Goal: Task Accomplishment & Management: Complete application form

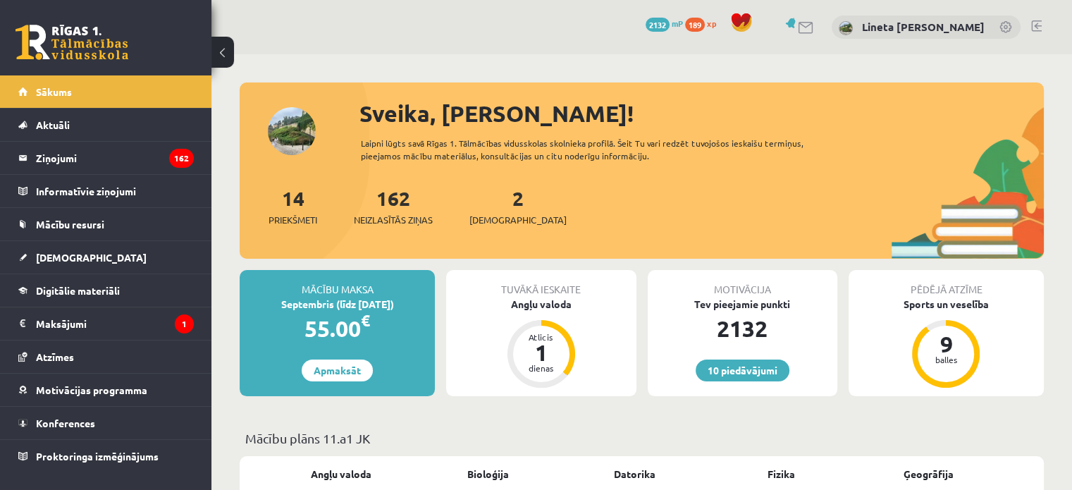
scroll to position [116, 0]
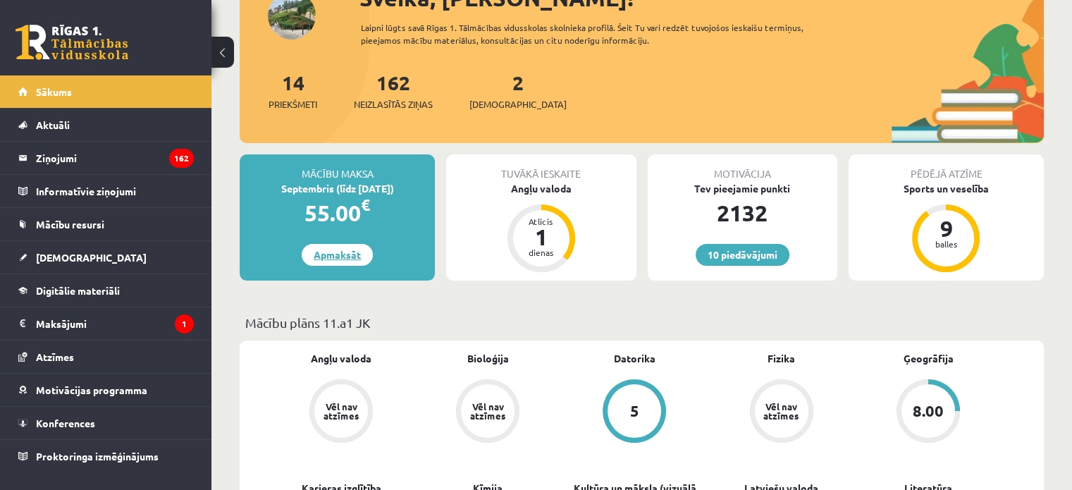
click at [337, 254] on link "Apmaksāt" at bounding box center [337, 255] width 71 height 22
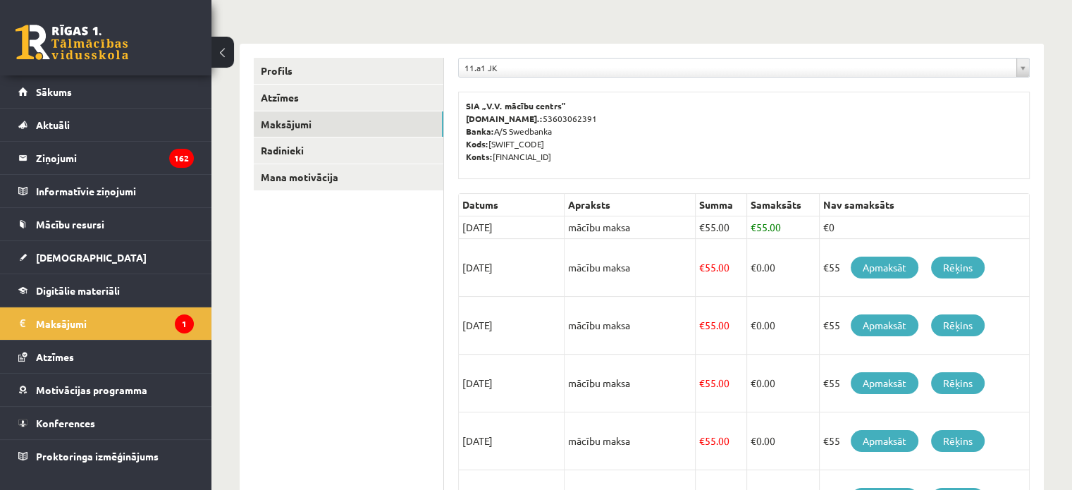
scroll to position [144, 0]
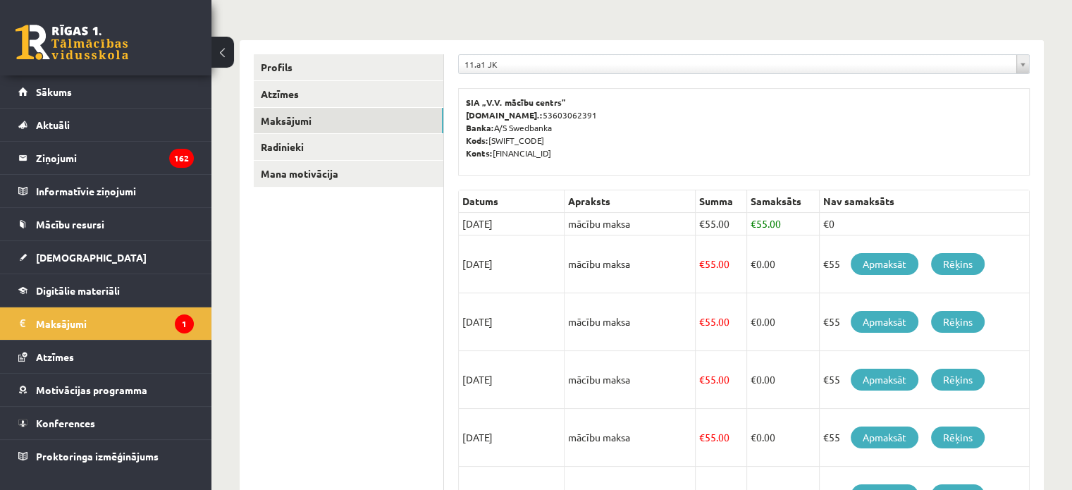
click at [415, 341] on ul "Profils Atzīmes Maksājumi Radinieki Mana motivācija" at bounding box center [349, 433] width 190 height 759
click at [106, 87] on link "Sākums" at bounding box center [105, 91] width 175 height 32
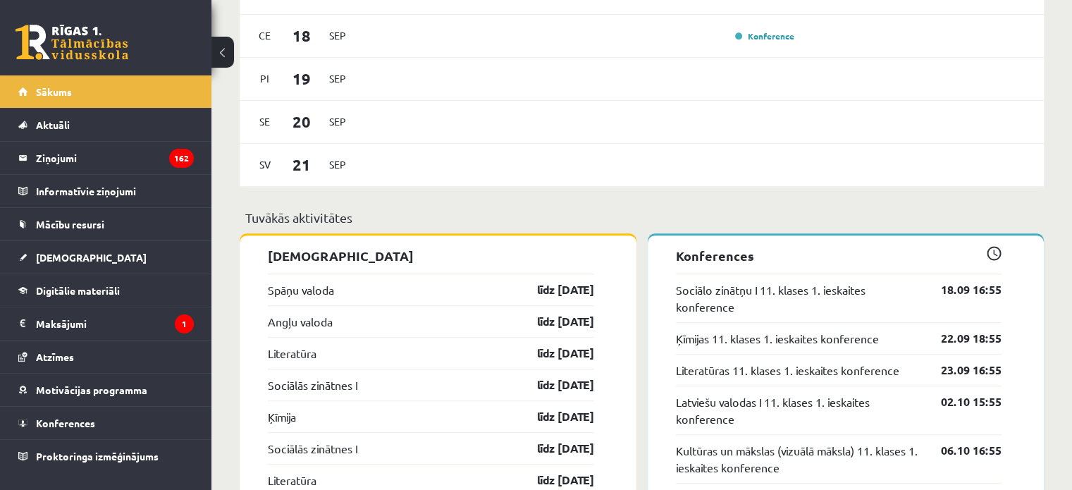
scroll to position [1064, 0]
click at [76, 261] on span "[DEMOGRAPHIC_DATA]" at bounding box center [91, 257] width 111 height 13
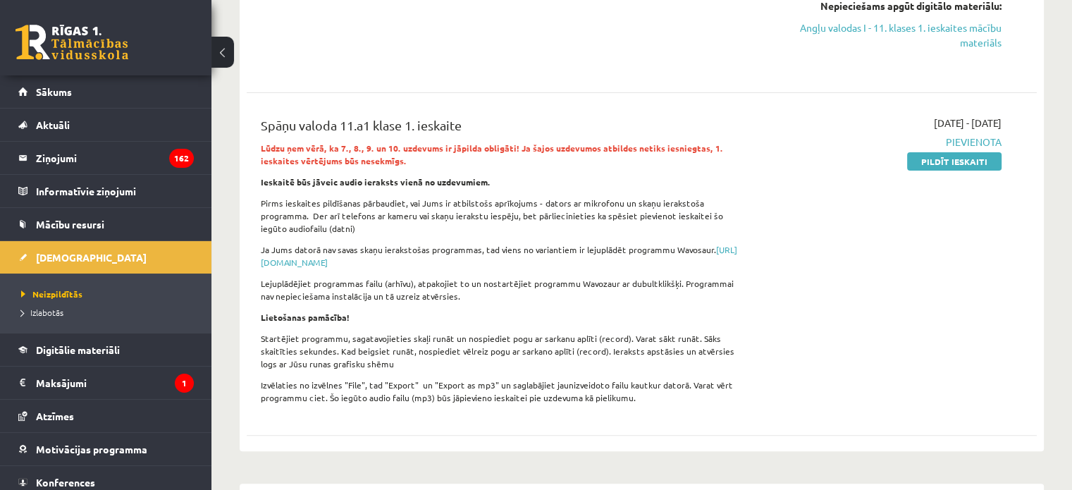
scroll to position [245, 0]
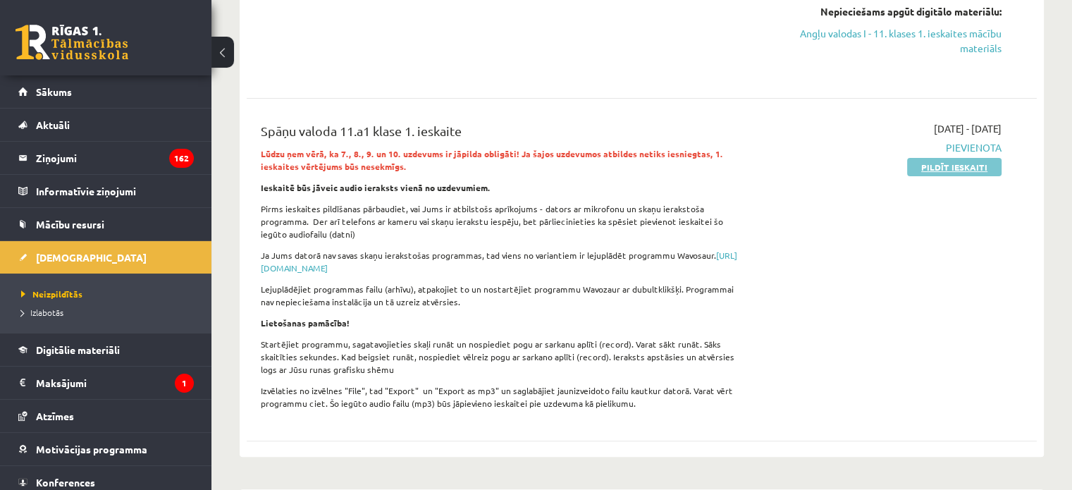
click at [950, 161] on link "Pildīt ieskaiti" at bounding box center [954, 167] width 94 height 18
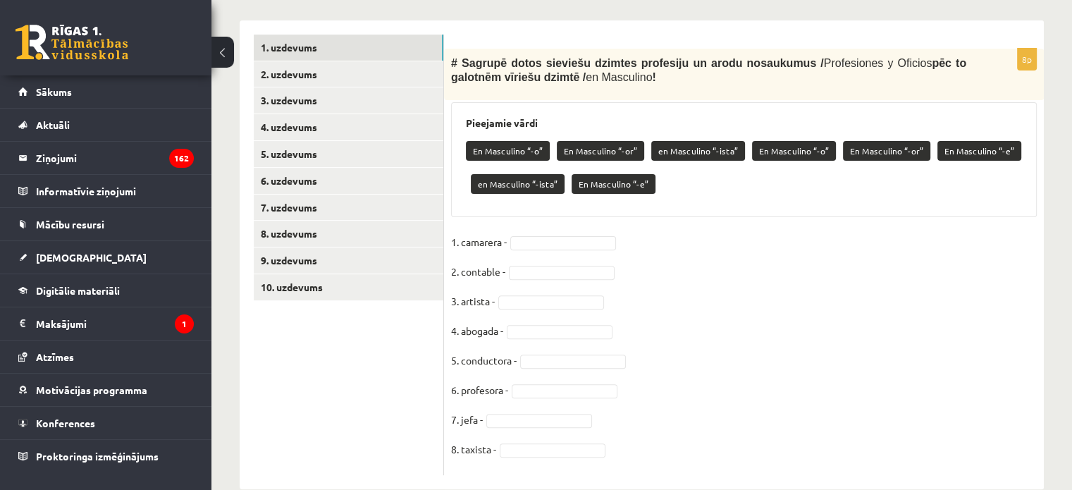
scroll to position [434, 0]
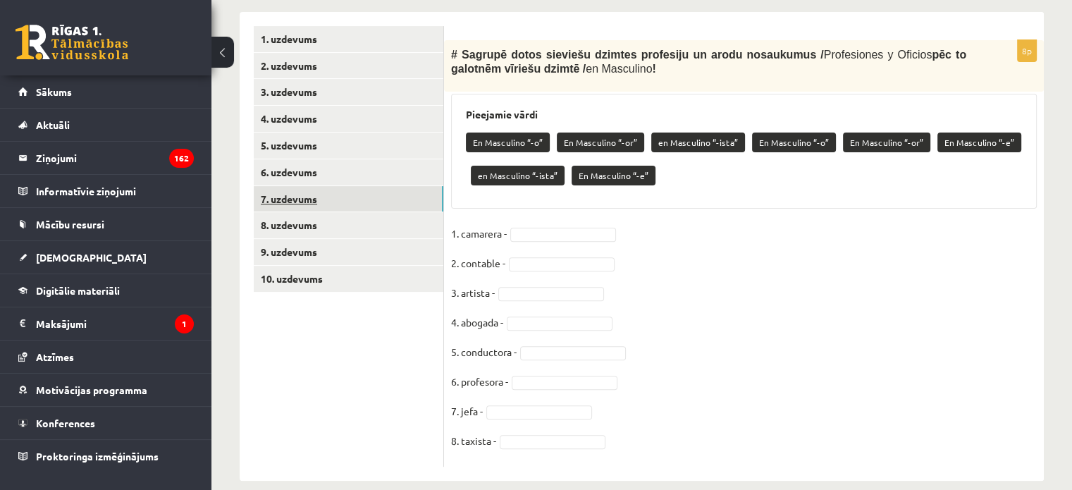
click at [327, 199] on link "7. uzdevums" at bounding box center [349, 199] width 190 height 26
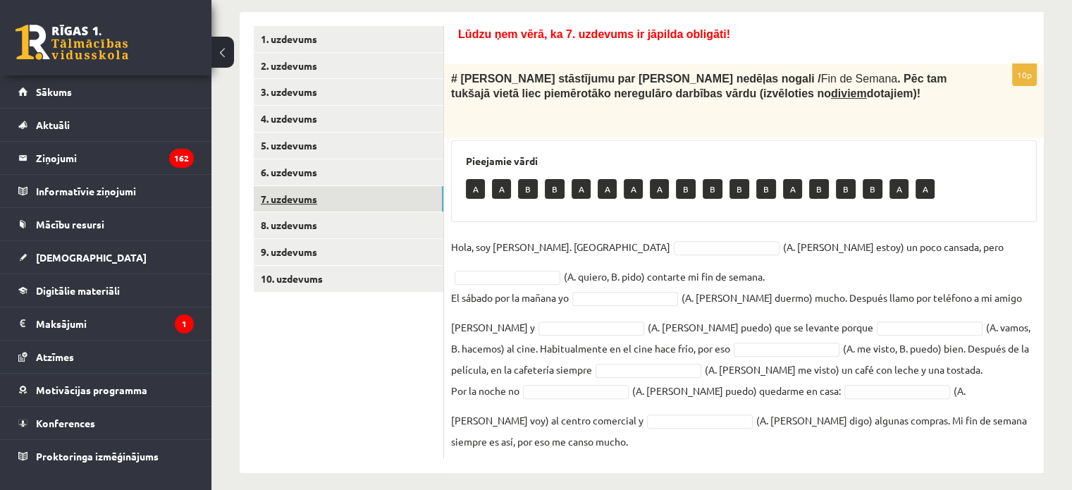
scroll to position [445, 0]
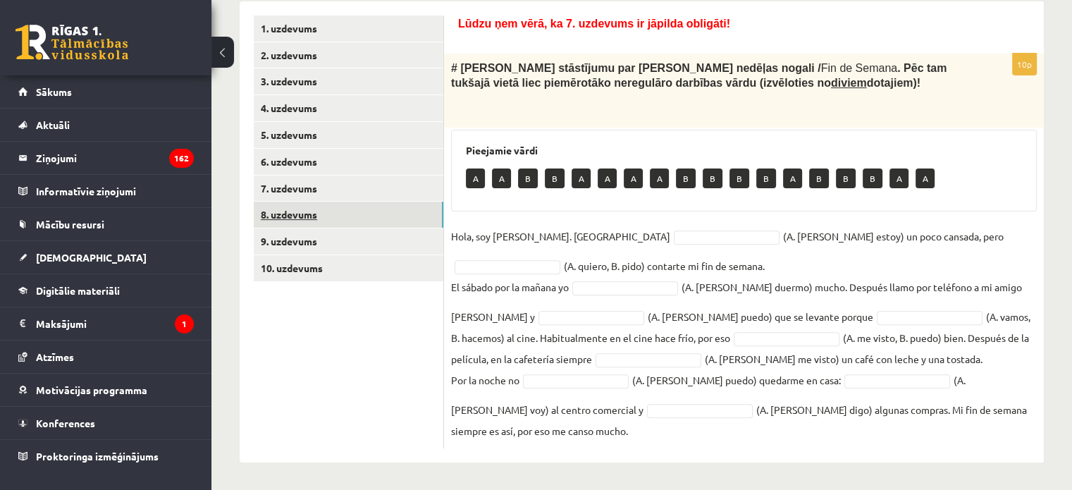
click at [327, 218] on link "8. uzdevums" at bounding box center [349, 214] width 190 height 26
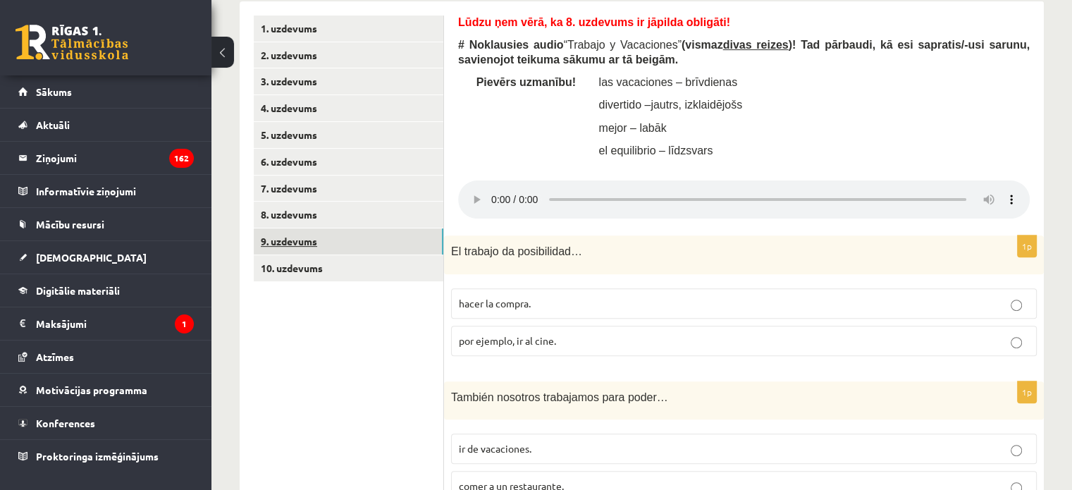
click at [326, 240] on link "9. uzdevums" at bounding box center [349, 241] width 190 height 26
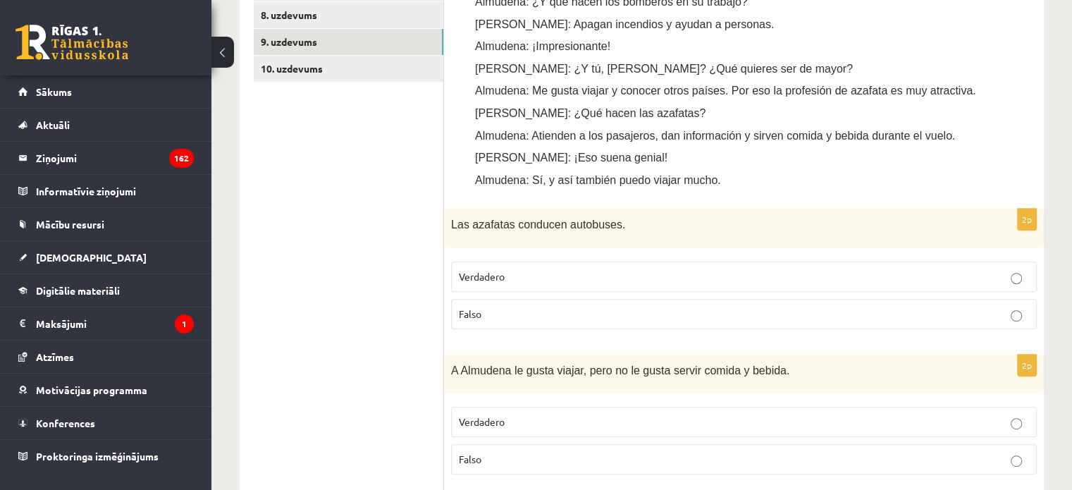
scroll to position [642, 0]
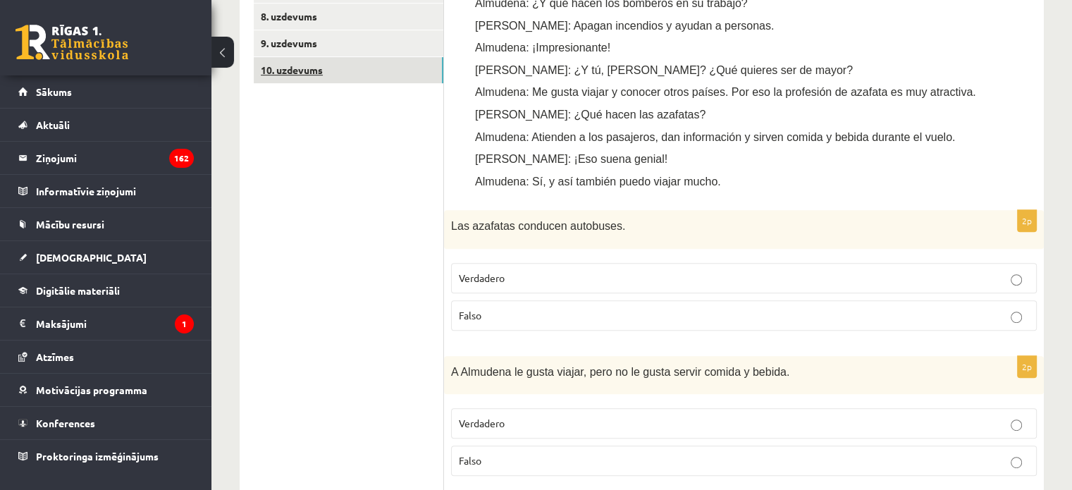
click at [326, 67] on link "10. uzdevums" at bounding box center [349, 70] width 190 height 26
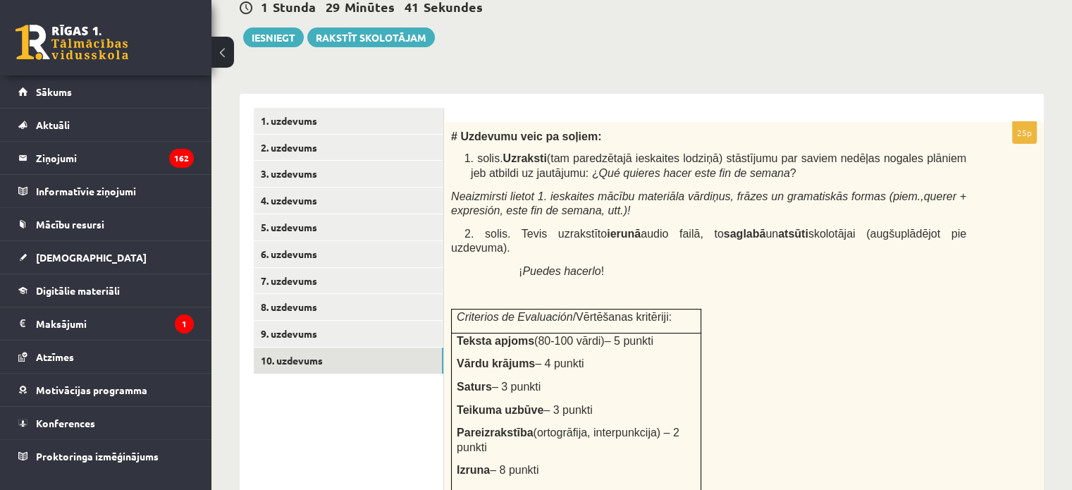
scroll to position [352, 0]
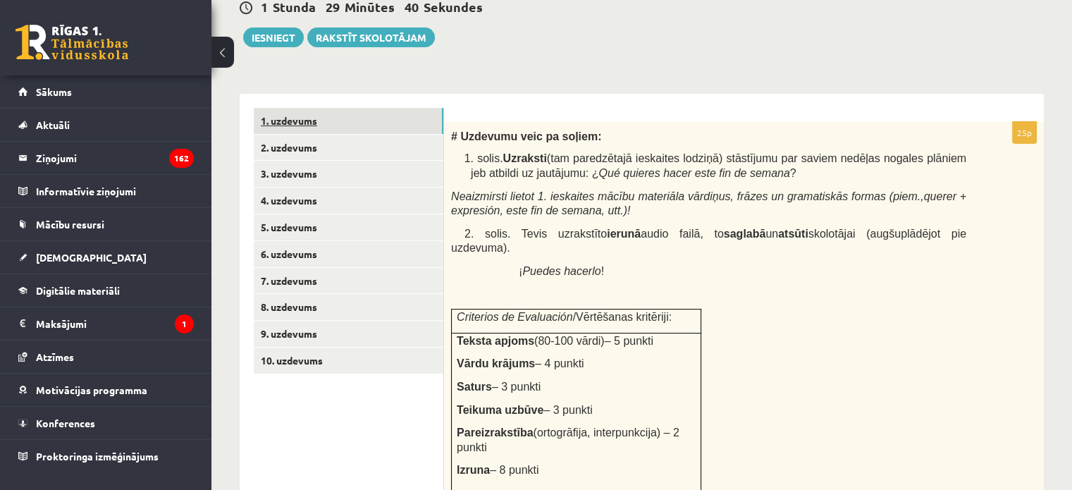
click at [311, 118] on link "1. uzdevums" at bounding box center [349, 121] width 190 height 26
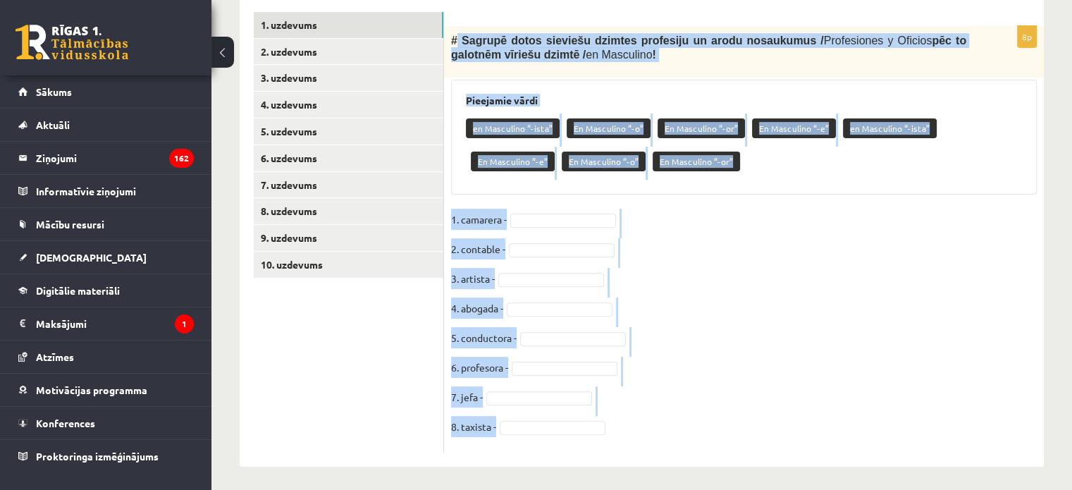
scroll to position [453, 0]
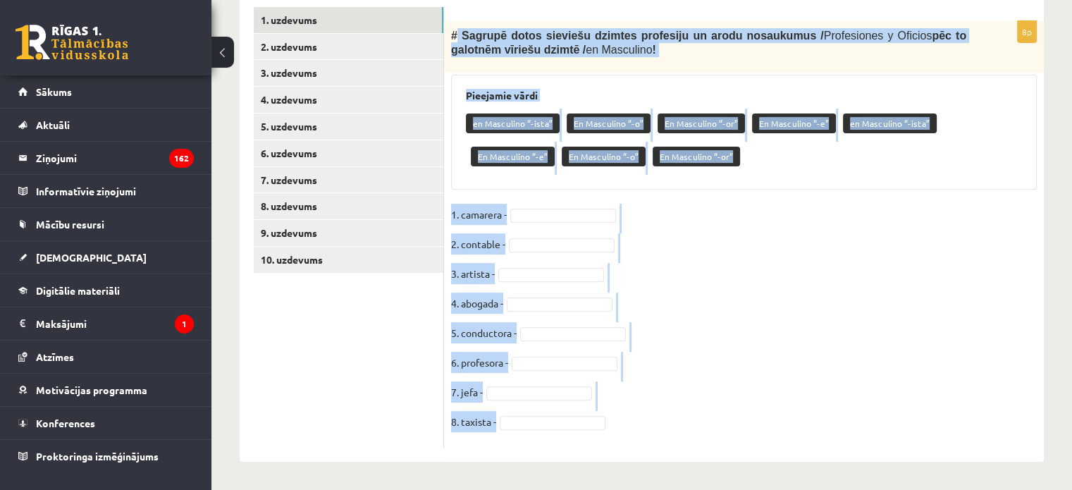
drag, startPoint x: 455, startPoint y: 87, endPoint x: 592, endPoint y: 483, distance: 419.5
click at [592, 483] on div "Spāņu valoda 11.a1 klase 1. ieskaite_2025 , Lineta Linda Kokoreviča (11.a1 JK) …" at bounding box center [641, 45] width 860 height 888
copy div "Sagrupē dotos sieviešu dzimtes profesiju un arodu nosaukumus / Profesiones y Of…"
click at [737, 329] on fieldset "1. camarera - 2. contable - 3. artista - 4. abogada - 5. conductora - 6. profes…" at bounding box center [743, 322] width 585 height 237
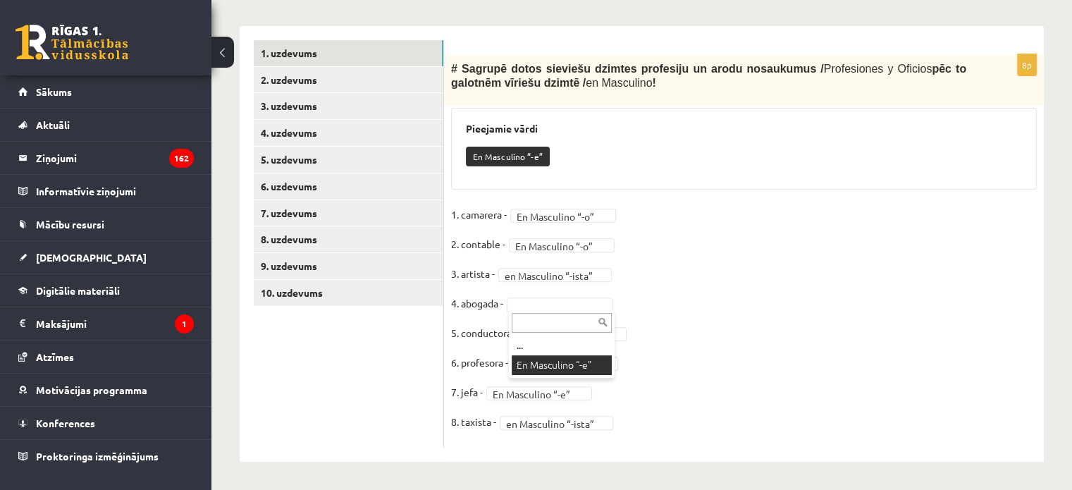
scroll to position [387, 0]
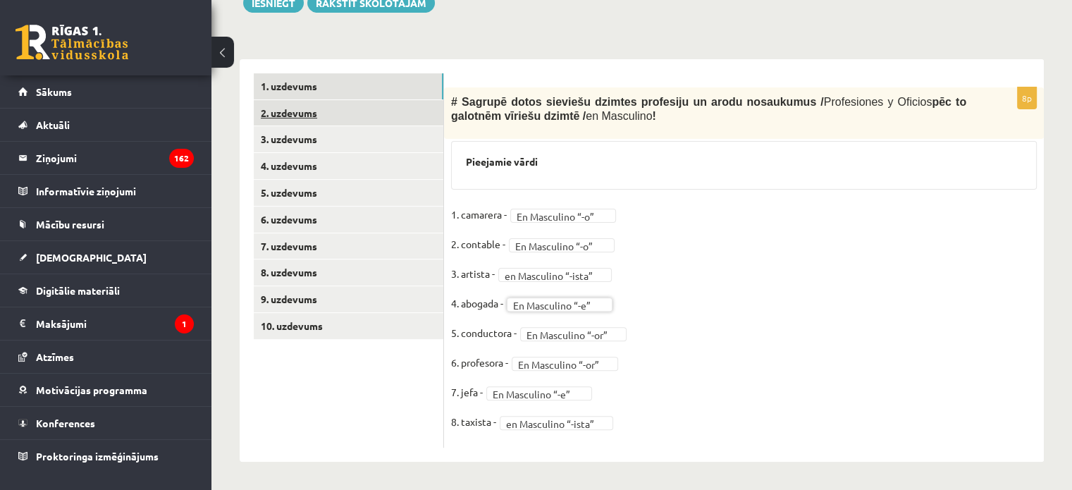
click at [272, 117] on link "2. uzdevums" at bounding box center [349, 113] width 190 height 26
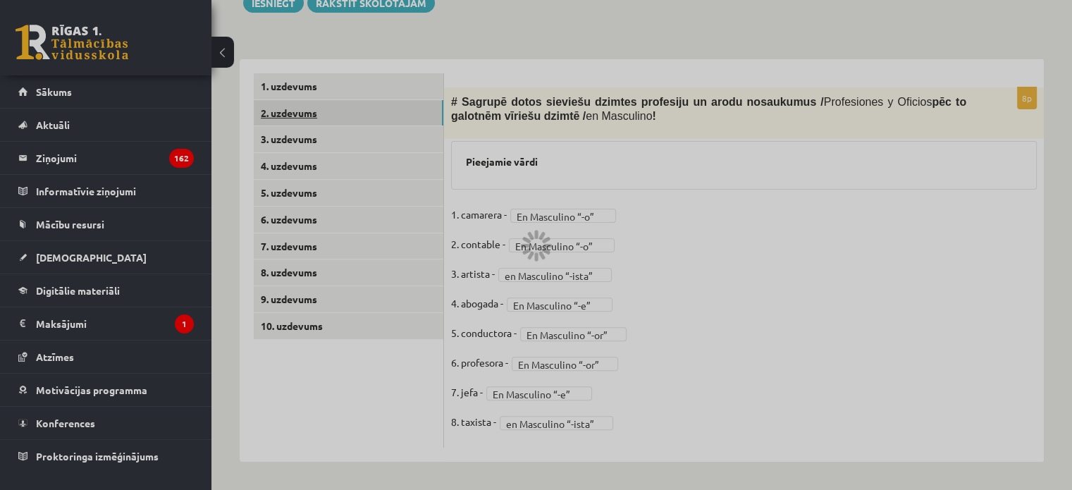
scroll to position [347, 0]
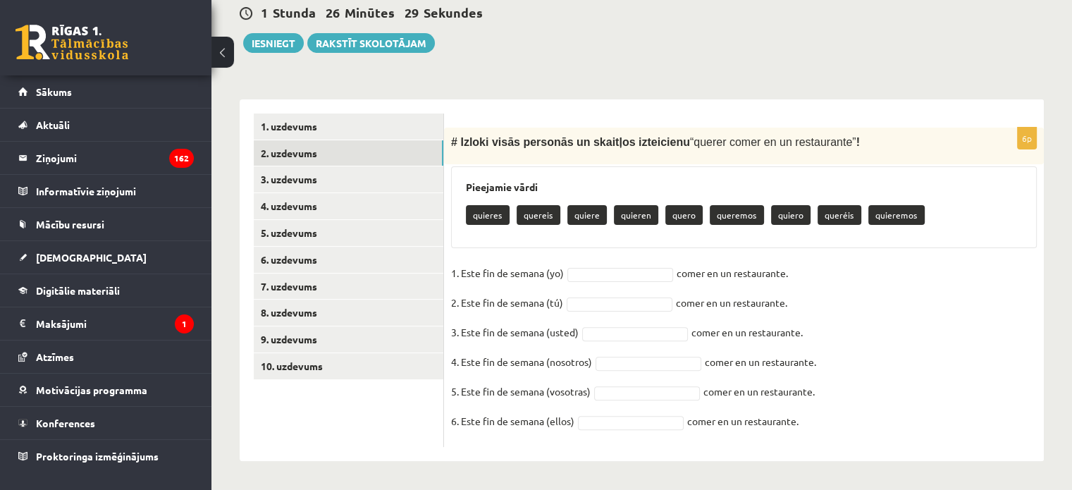
drag, startPoint x: 458, startPoint y: 140, endPoint x: 852, endPoint y: 427, distance: 487.7
click at [852, 427] on div "6p # Izloki visās personās un skaitļos izteicienu “ querer comer en un restaura…" at bounding box center [744, 287] width 600 height 319
copy div "Izloki visās personās un skaitļos izteicienu “ querer comer en un restaurante ”…"
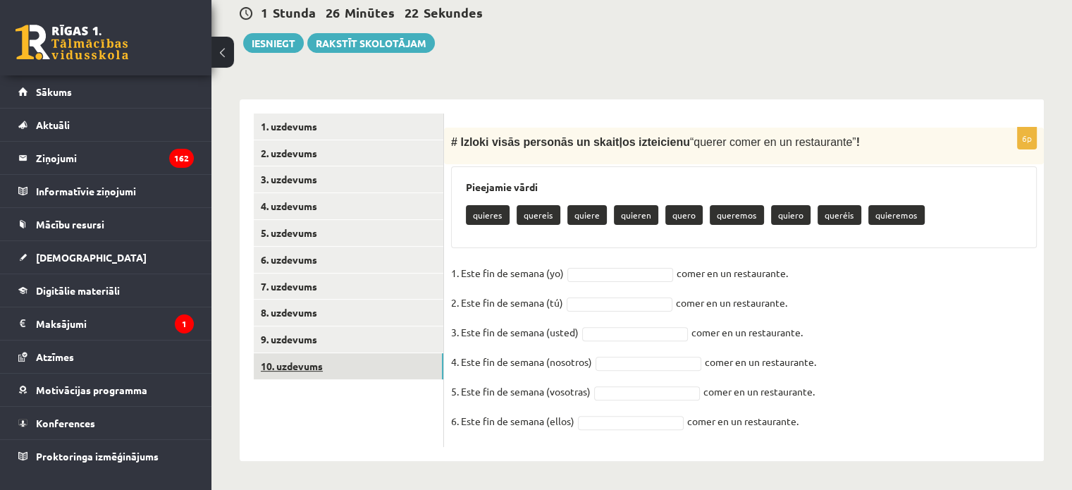
click at [318, 368] on link "10. uzdevums" at bounding box center [349, 366] width 190 height 26
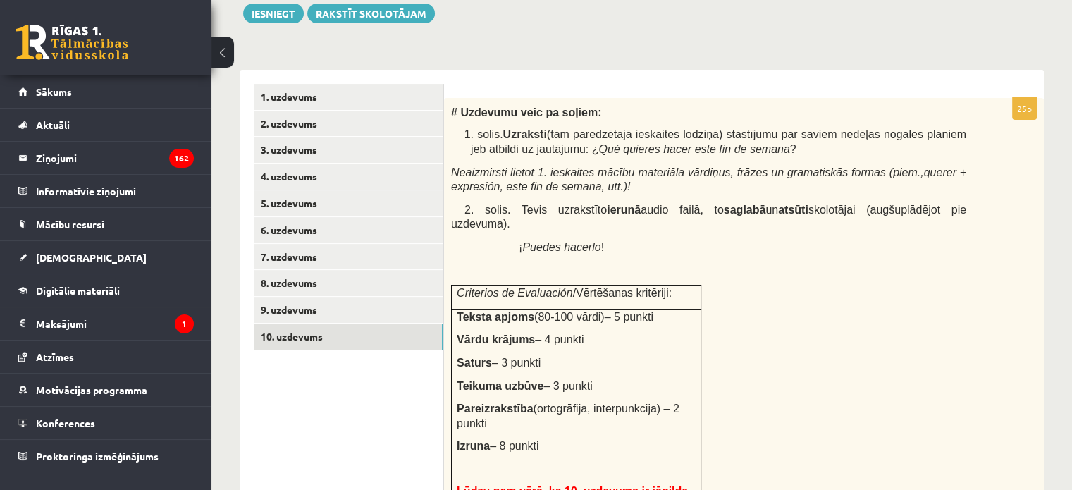
scroll to position [375, 0]
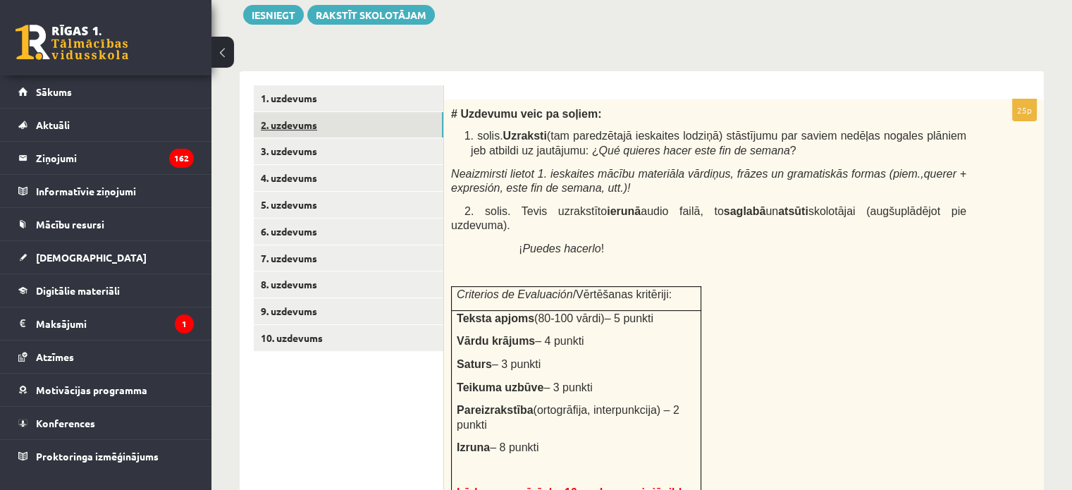
click at [308, 123] on link "2. uzdevums" at bounding box center [349, 125] width 190 height 26
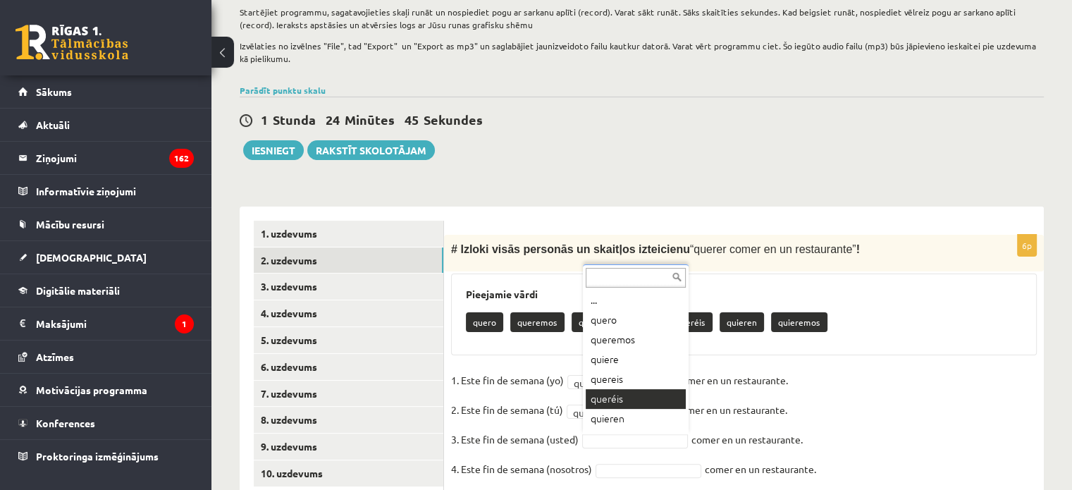
scroll to position [347, 0]
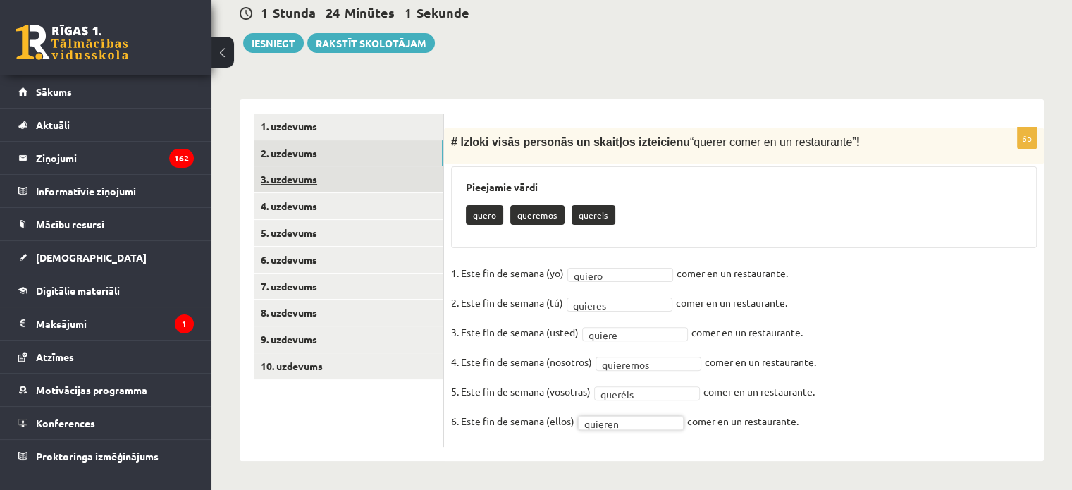
click at [370, 180] on link "3. uzdevums" at bounding box center [349, 179] width 190 height 26
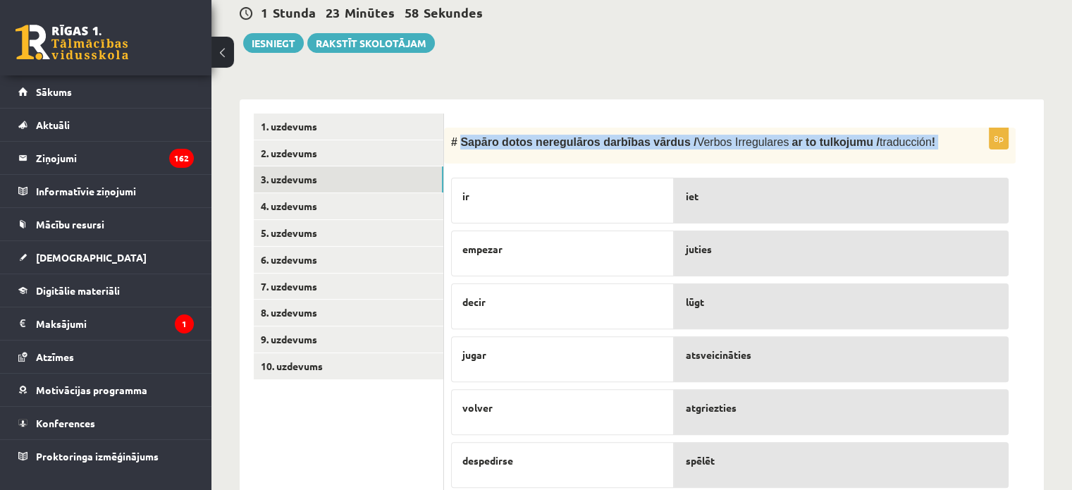
scroll to position [498, 0]
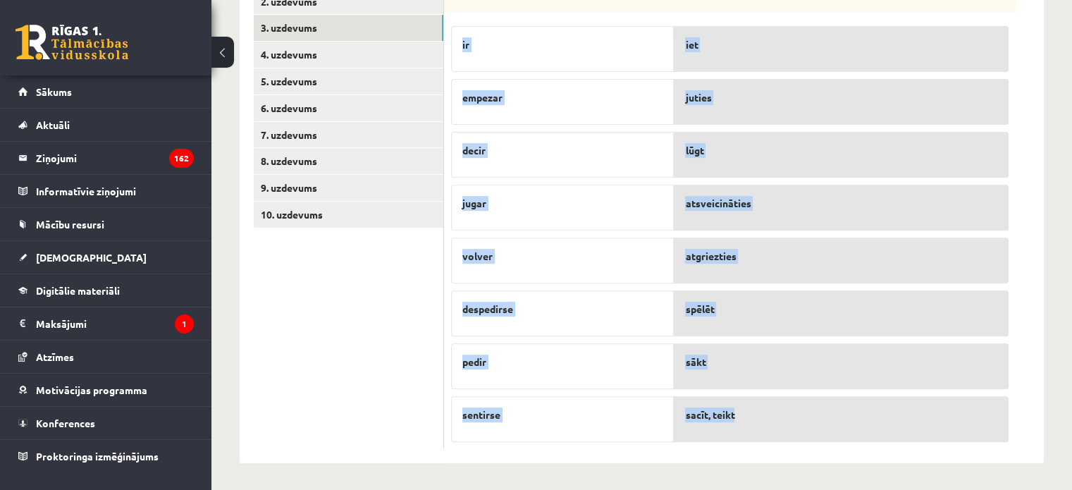
drag, startPoint x: 459, startPoint y: 139, endPoint x: 814, endPoint y: 417, distance: 450.1
click at [814, 417] on div "8p # Sapāro dotos neregulāros darbības vārdus / Verbos Irregulares ar to tulkoj…" at bounding box center [729, 212] width 571 height 473
copy div "Sapāro dotos neregulāros darbības vārdus / Verbos Irregulares ar to tulkojumu /…"
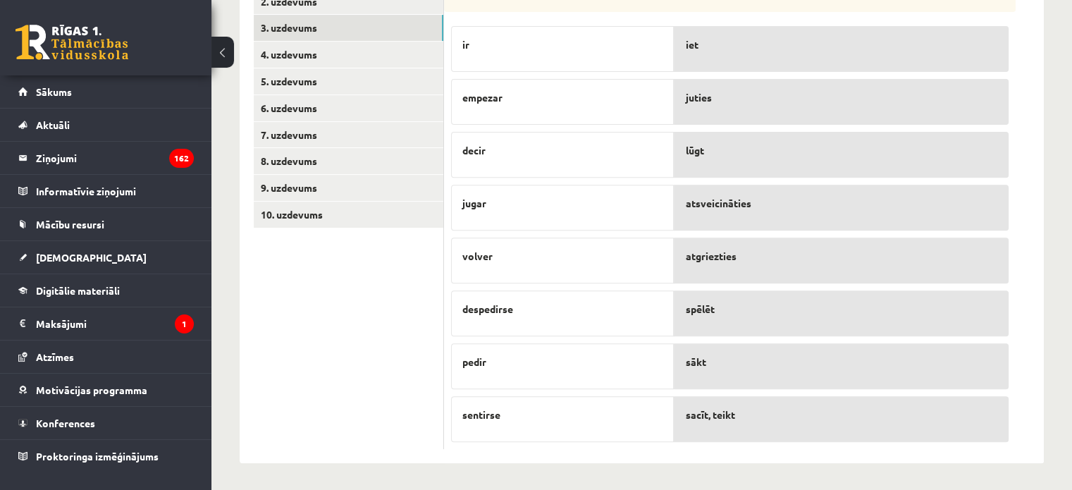
click at [321, 301] on ul "1. uzdevums 2. uzdevums 3. uzdevums 4. uzdevums 5. uzdevums 6. uzdevums 7. uzde…" at bounding box center [349, 206] width 190 height 488
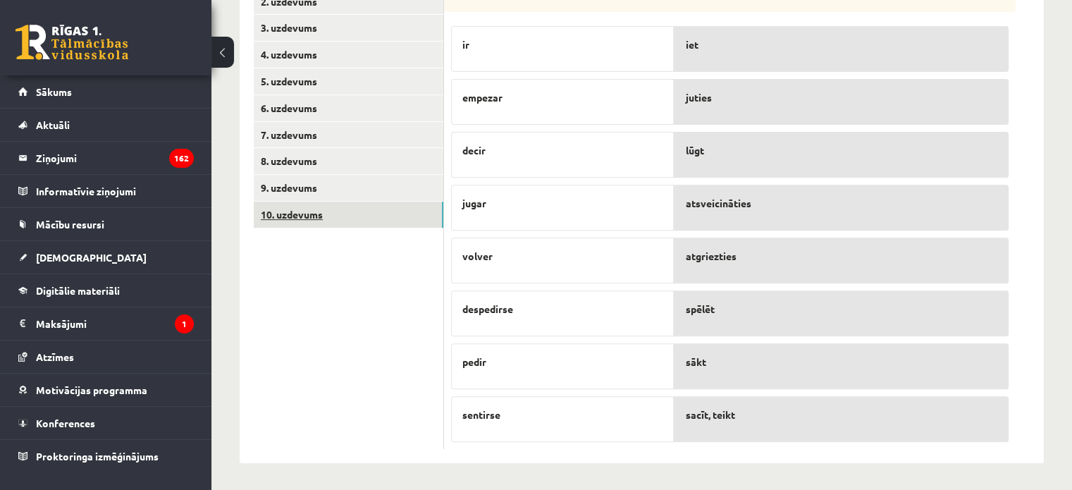
click at [305, 213] on link "10. uzdevums" at bounding box center [349, 214] width 190 height 26
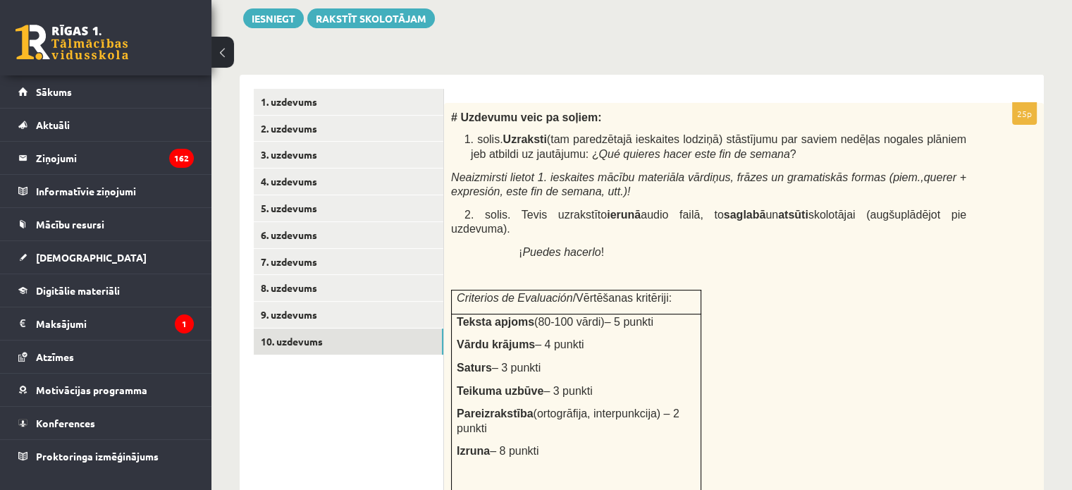
scroll to position [372, 0]
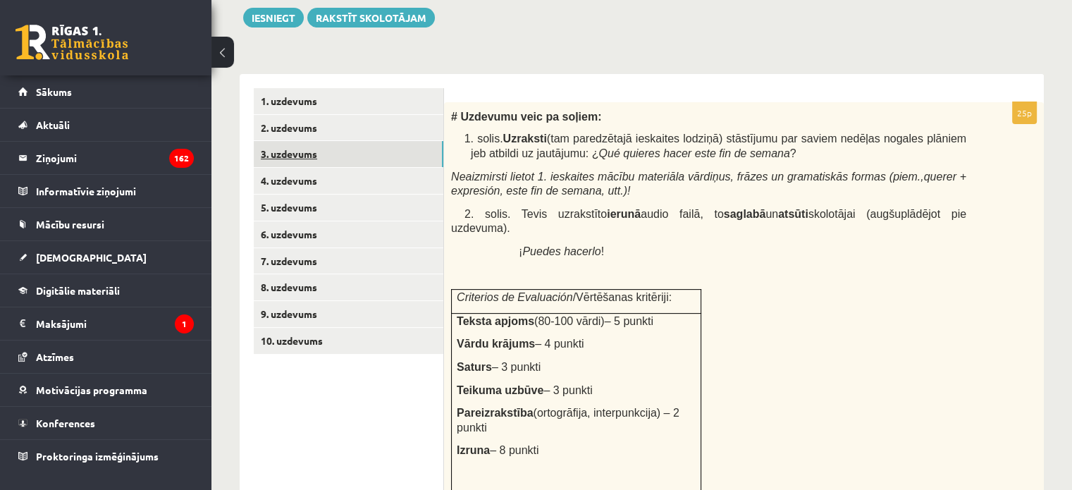
click at [330, 149] on link "3. uzdevums" at bounding box center [349, 154] width 190 height 26
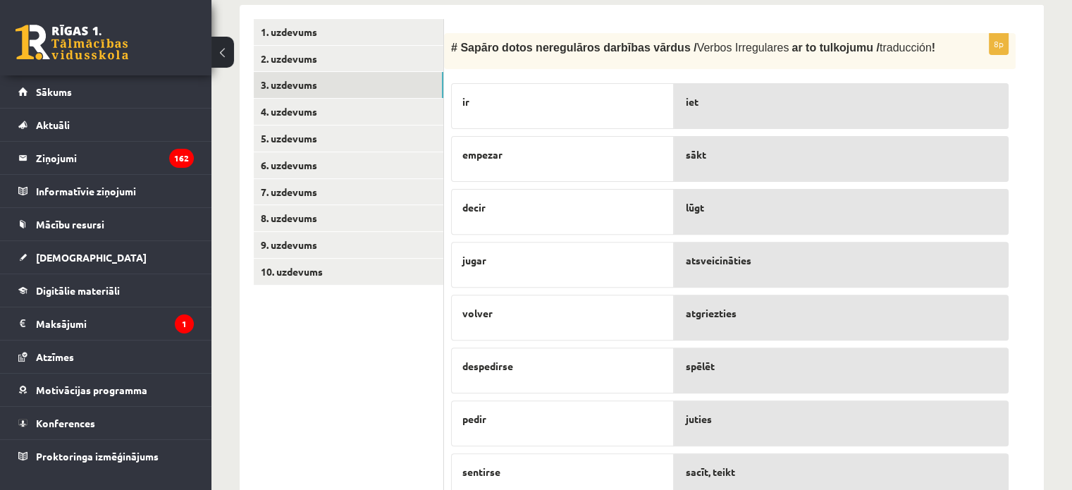
scroll to position [480, 0]
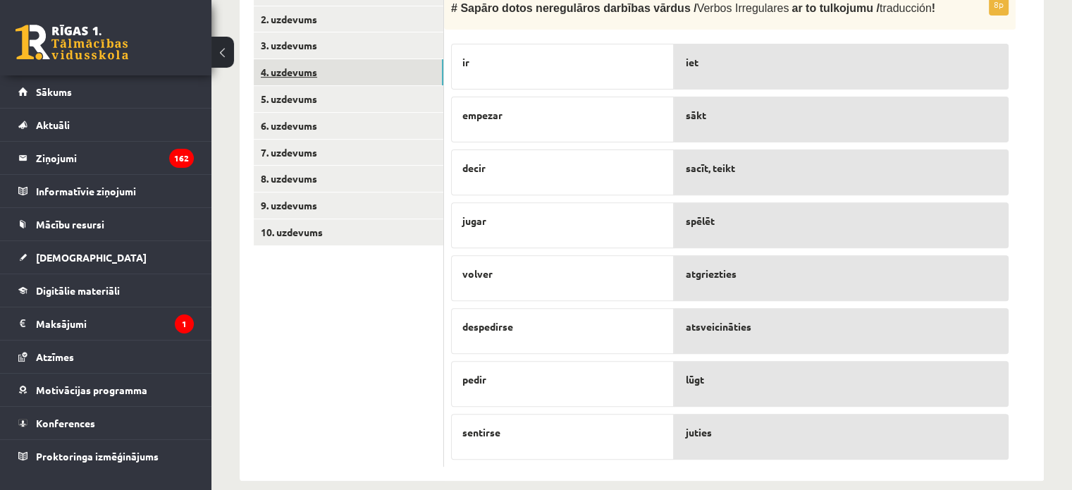
click at [347, 68] on link "4. uzdevums" at bounding box center [349, 72] width 190 height 26
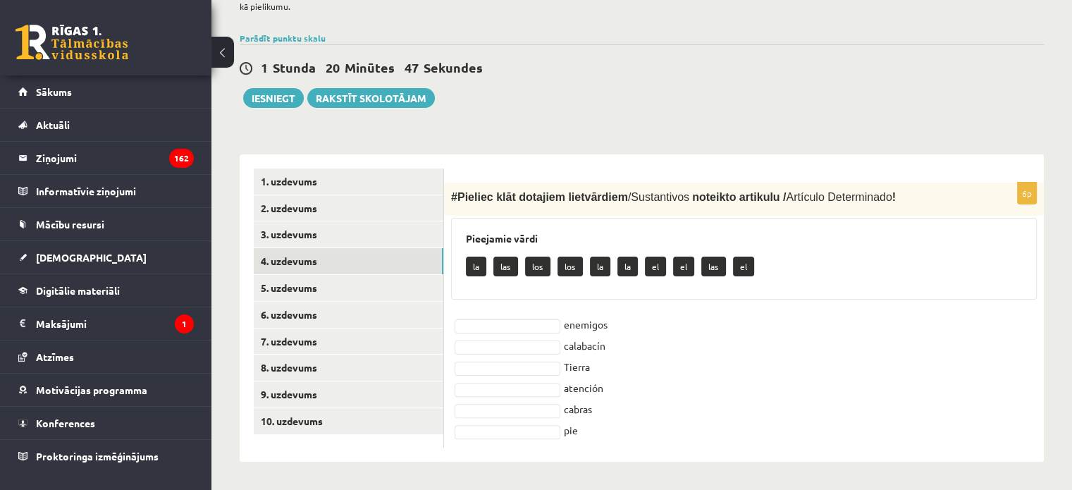
drag, startPoint x: 454, startPoint y: 194, endPoint x: 609, endPoint y: 444, distance: 293.9
click at [609, 444] on div "6p # Pieliec klāt dotajiem lietvārdiem / Sustantivos noteikto artikulu / Artícu…" at bounding box center [744, 314] width 600 height 265
copy div "Pieliec klāt dotajiem lietvārdiem / Sustantivos noteikto artikulu / Artículo De…"
click at [730, 377] on fieldset "enemigos calabacín Tierra atención cabras pie" at bounding box center [743, 376] width 585 height 127
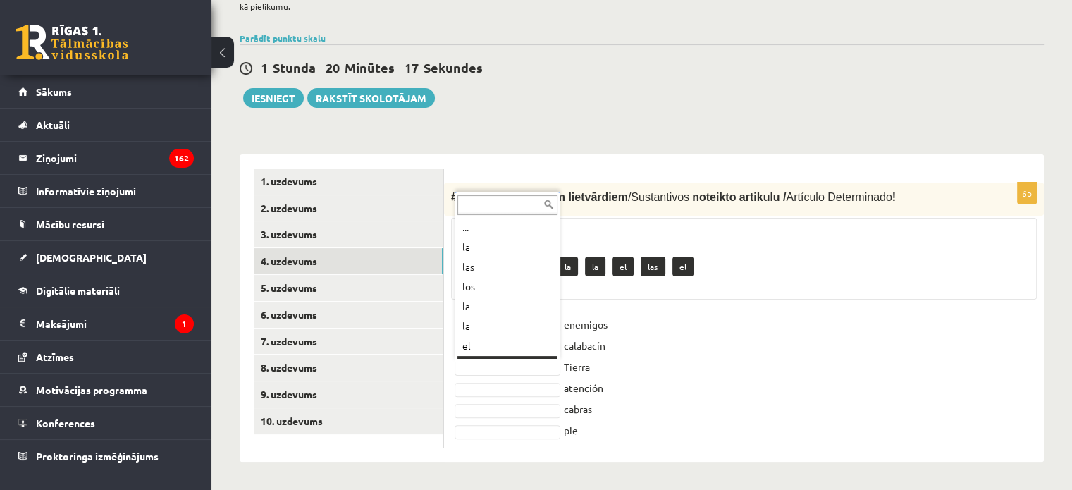
scroll to position [17, 0]
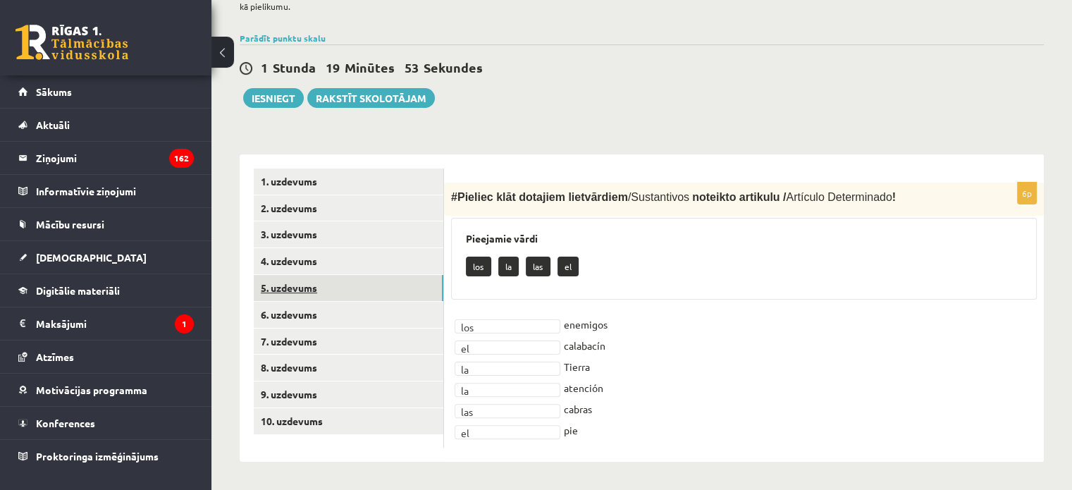
click at [341, 281] on link "5. uzdevums" at bounding box center [349, 288] width 190 height 26
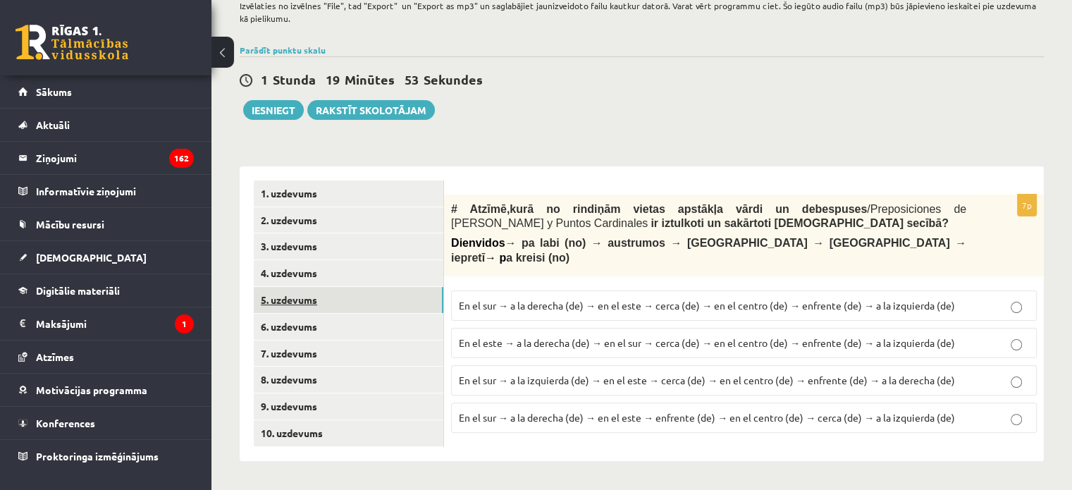
scroll to position [279, 0]
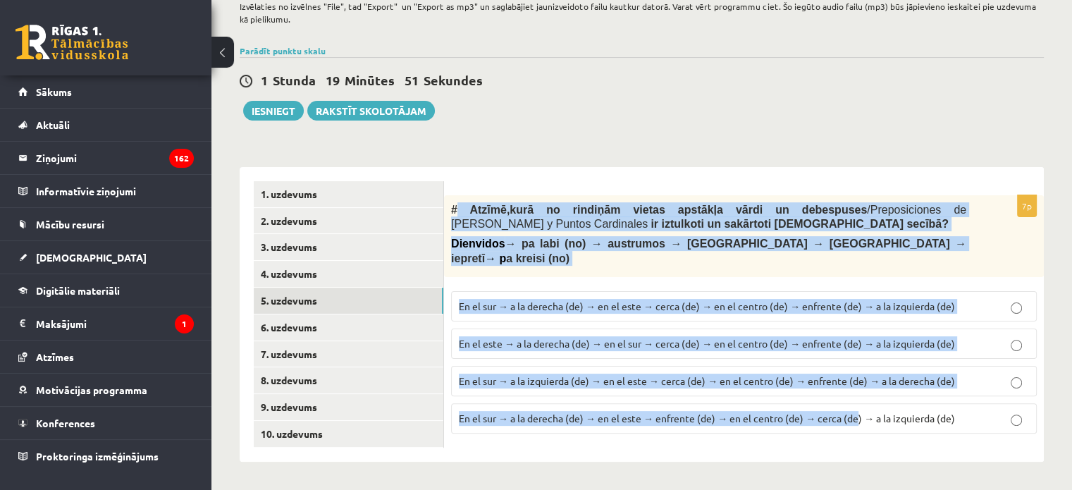
drag, startPoint x: 454, startPoint y: 206, endPoint x: 885, endPoint y: 389, distance: 467.5
click at [885, 389] on div "7p # Atzīmē , kurā no rindiņām vietas apstākļa vārdi un debespuses / Preposicio…" at bounding box center [744, 319] width 600 height 249
click at [826, 439] on div "7p # Atzīmē , kurā no rindiņām vietas apstākļa vārdi un debespuses / Preposicio…" at bounding box center [744, 314] width 600 height 294
drag, startPoint x: 454, startPoint y: 205, endPoint x: 1008, endPoint y: 423, distance: 595.6
click at [1008, 423] on div "7p # Atzīmē , kurā no rindiņām vietas apstākļa vārdi un debespuses / Preposicio…" at bounding box center [744, 319] width 600 height 249
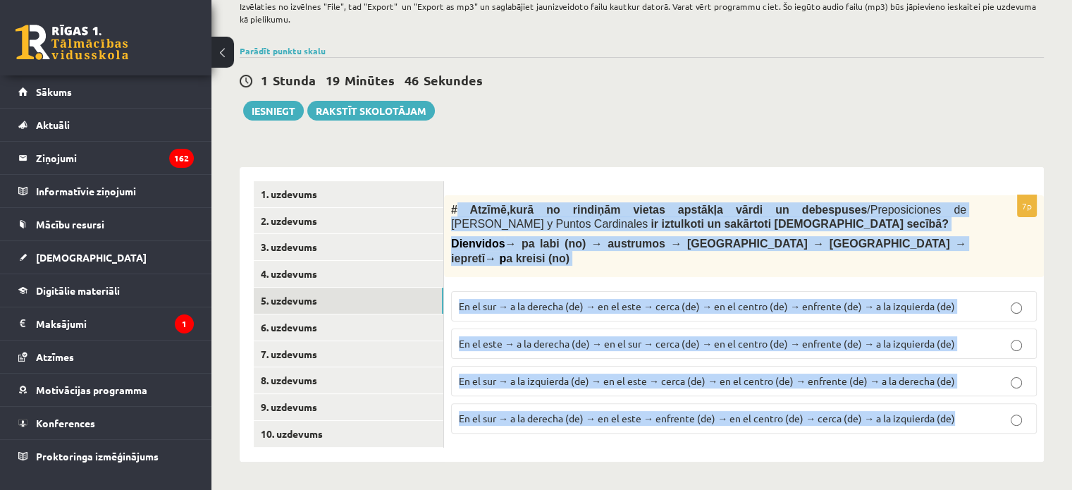
copy div "Atzīmē , kurā no rindiņām vietas apstākļa vārdi un debespuses / Preposiciones d…"
click at [524, 128] on div "Spāņu valoda 11.a1 klase 1. ieskaite_2025 , Lineta Linda Kokoreviča (11.a1 JK) …" at bounding box center [641, 132] width 860 height 714
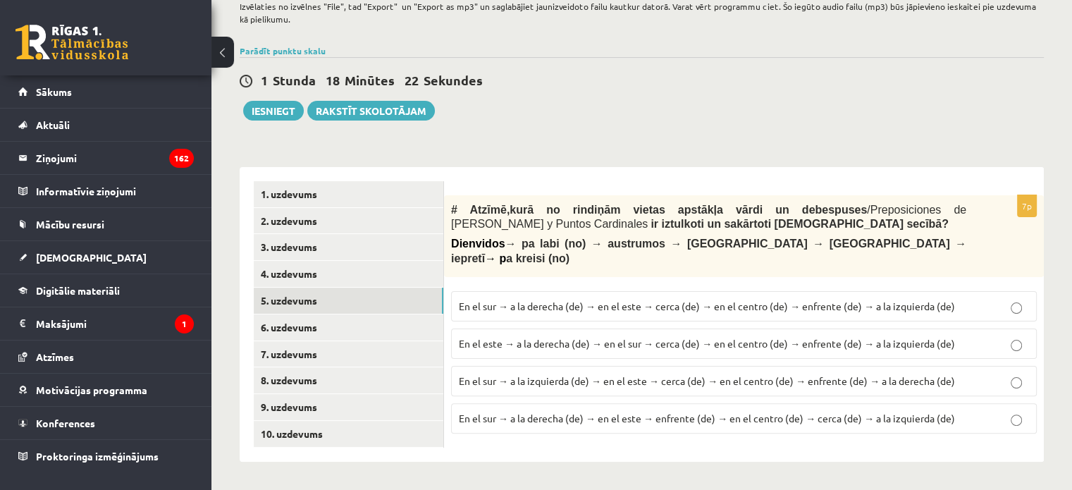
click at [831, 299] on span "En el sur → a la derecha (de) → en el este → cerca (de) → en el centro (de) → e…" at bounding box center [707, 305] width 496 height 13
click at [329, 327] on link "6. uzdevums" at bounding box center [349, 327] width 190 height 26
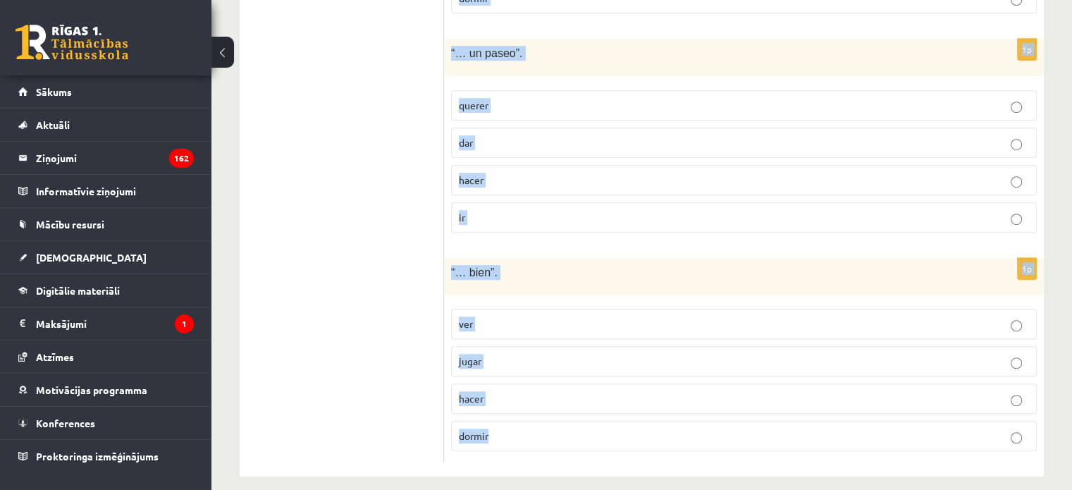
scroll to position [921, 0]
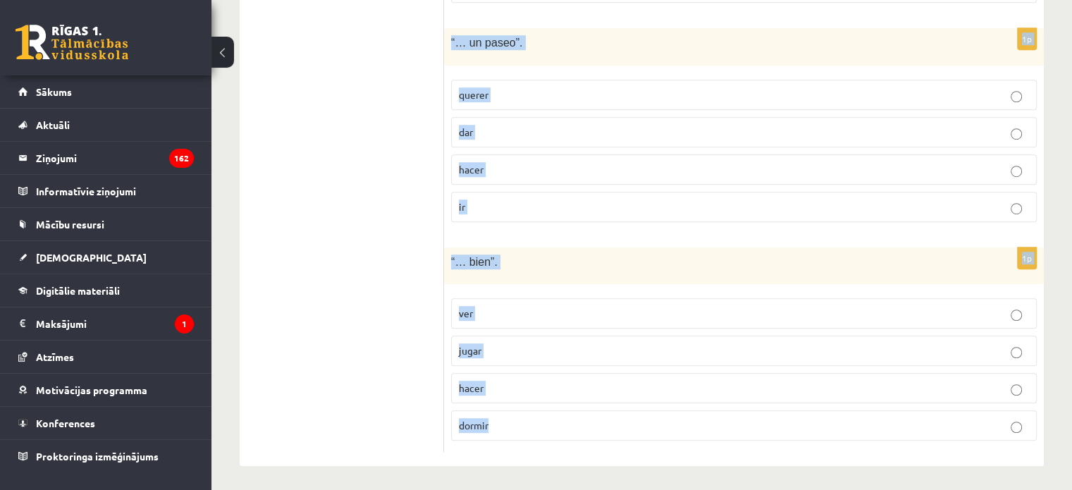
drag, startPoint x: 461, startPoint y: 37, endPoint x: 560, endPoint y: 483, distance: 457.4
copy form "Izvēlies, kurš no dotajiem darbības vārdiem ir īstais, lai veidotos izteiciens …"
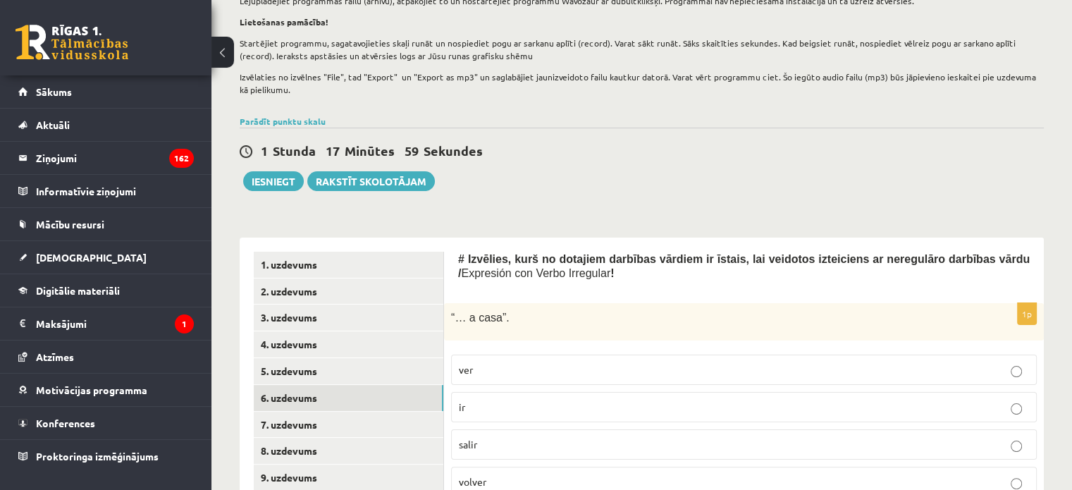
scroll to position [349, 0]
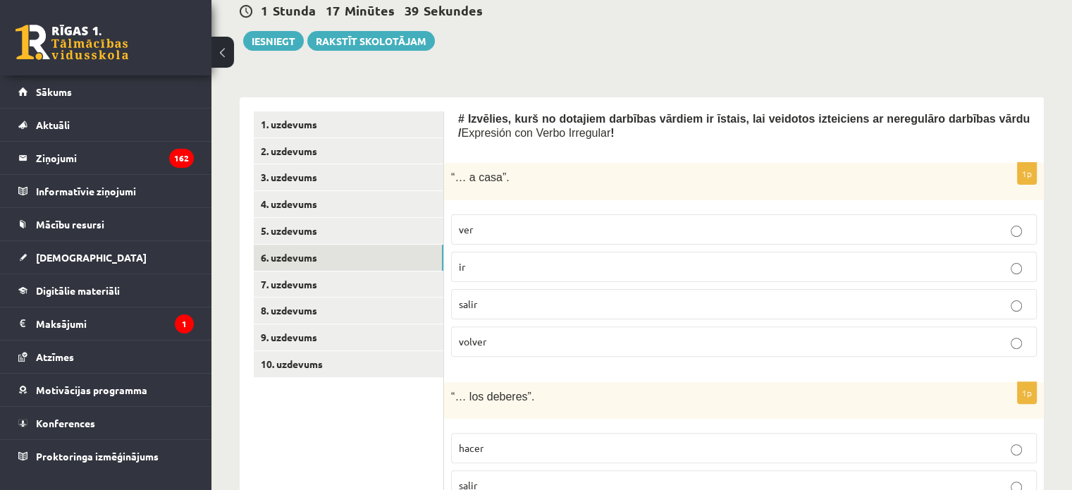
click at [497, 262] on p "ir" at bounding box center [744, 266] width 570 height 15
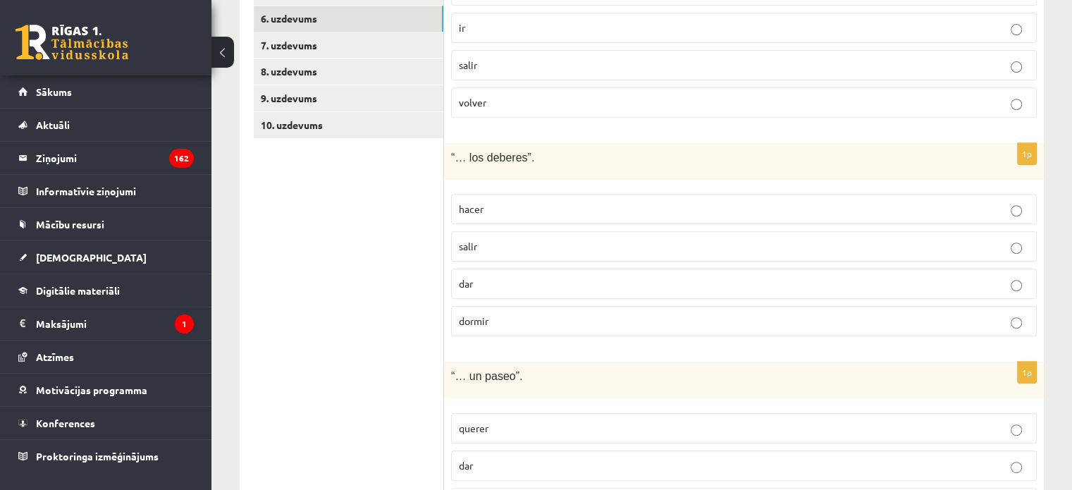
scroll to position [614, 0]
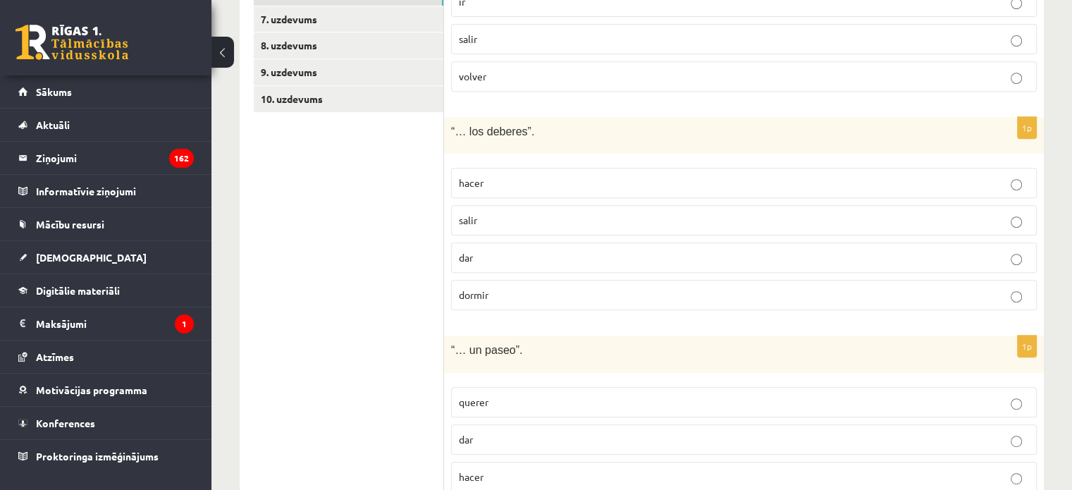
click at [503, 183] on p "hacer" at bounding box center [744, 182] width 570 height 15
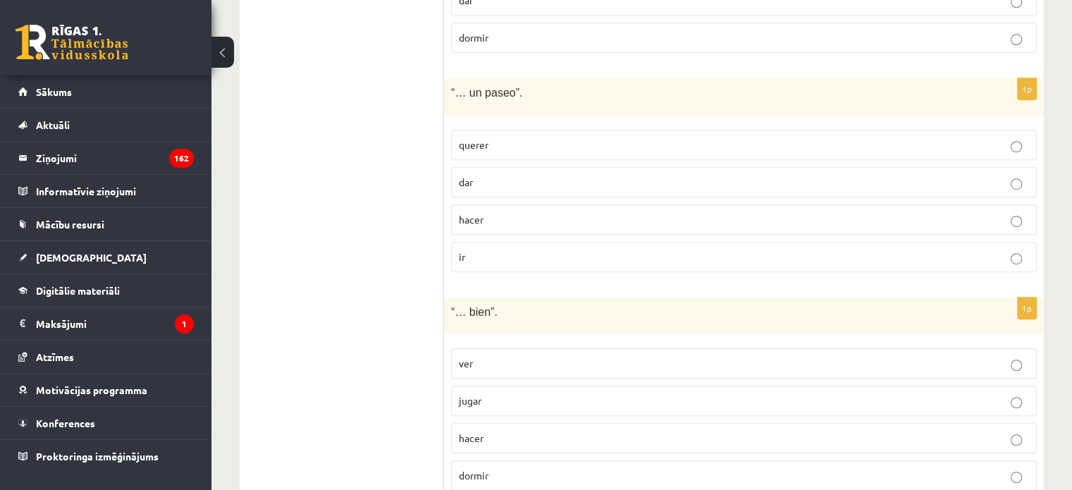
scroll to position [870, 0]
click at [491, 183] on p "dar" at bounding box center [744, 182] width 570 height 15
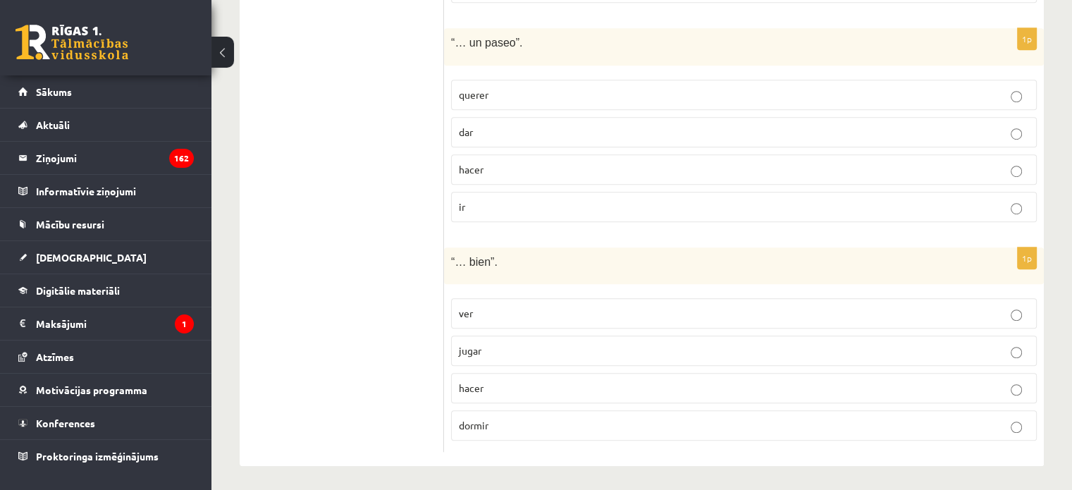
click at [495, 422] on p "dormir" at bounding box center [744, 425] width 570 height 15
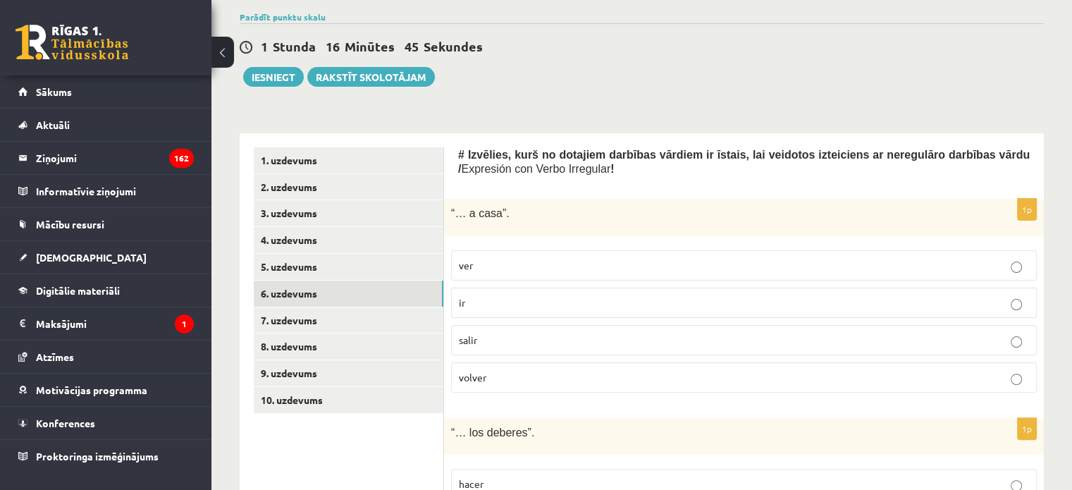
scroll to position [312, 0]
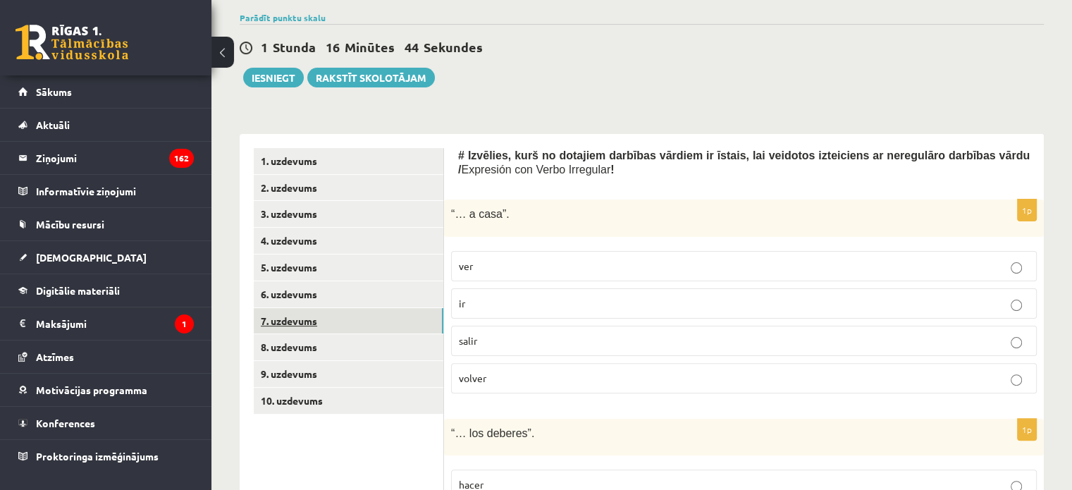
click at [374, 315] on link "7. uzdevums" at bounding box center [349, 321] width 190 height 26
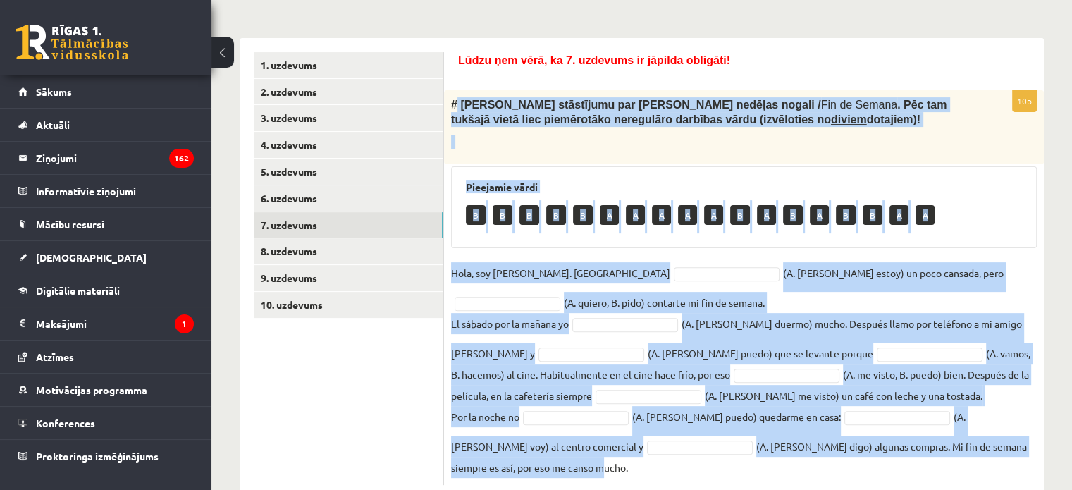
scroll to position [445, 0]
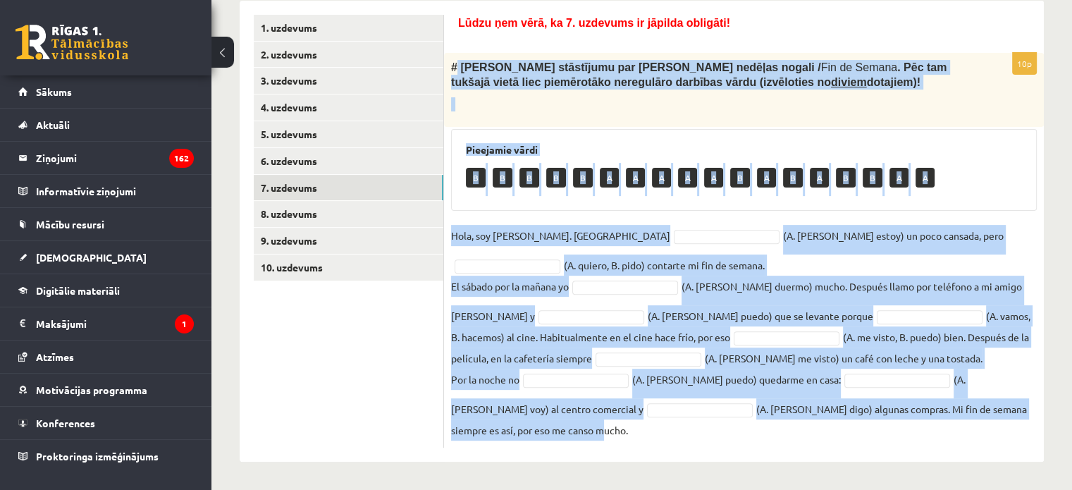
drag, startPoint x: 457, startPoint y: 102, endPoint x: 722, endPoint y: 490, distance: 469.8
copy div "Lasi Paulas stāstījumu par viņas nedēļas nogali / Fin de Semana . Pēc tam tukša…"
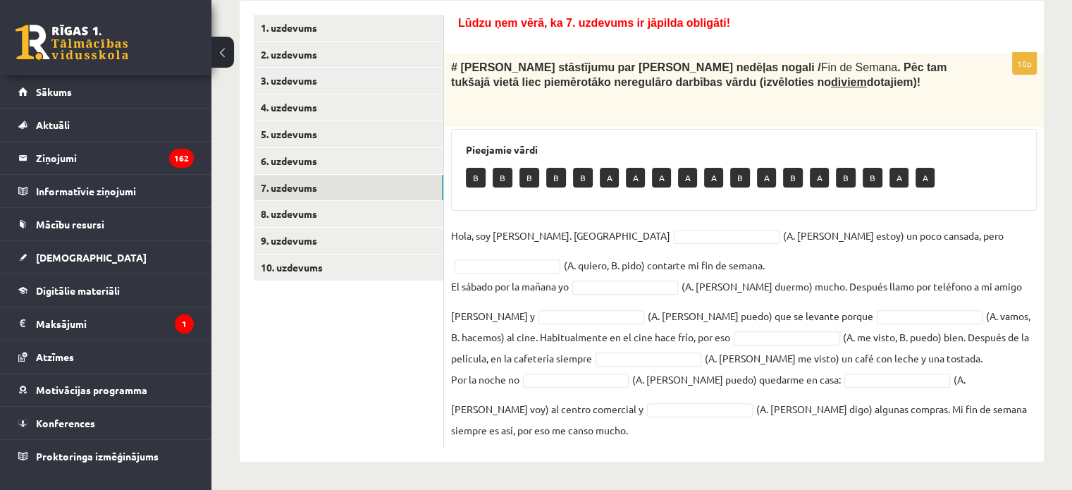
click at [354, 364] on ul "1. uzdevums 2. uzdevums 3. uzdevums 4. uzdevums 5. uzdevums 6. uzdevums 7. uzde…" at bounding box center [349, 231] width 190 height 433
click at [340, 216] on link "8. uzdevums" at bounding box center [349, 214] width 190 height 26
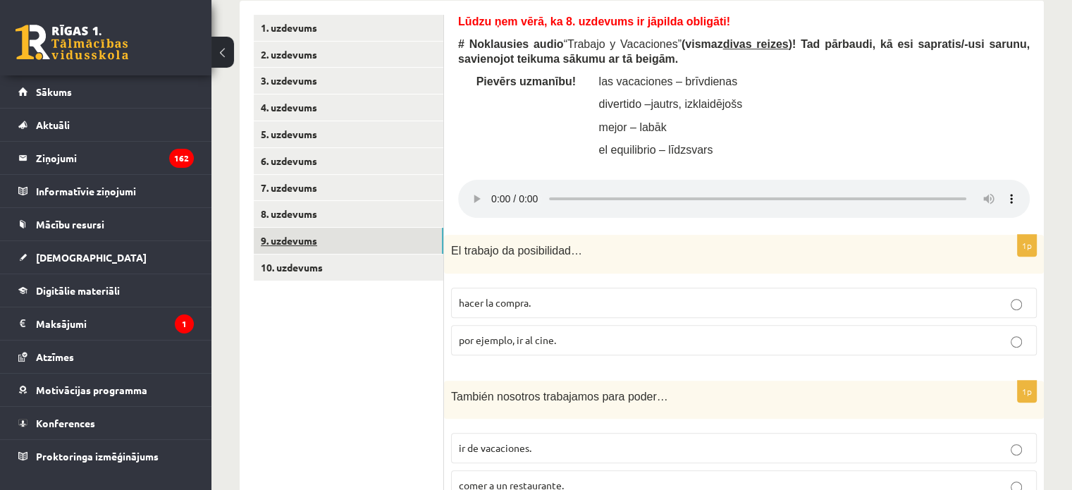
click at [341, 234] on link "9. uzdevums" at bounding box center [349, 241] width 190 height 26
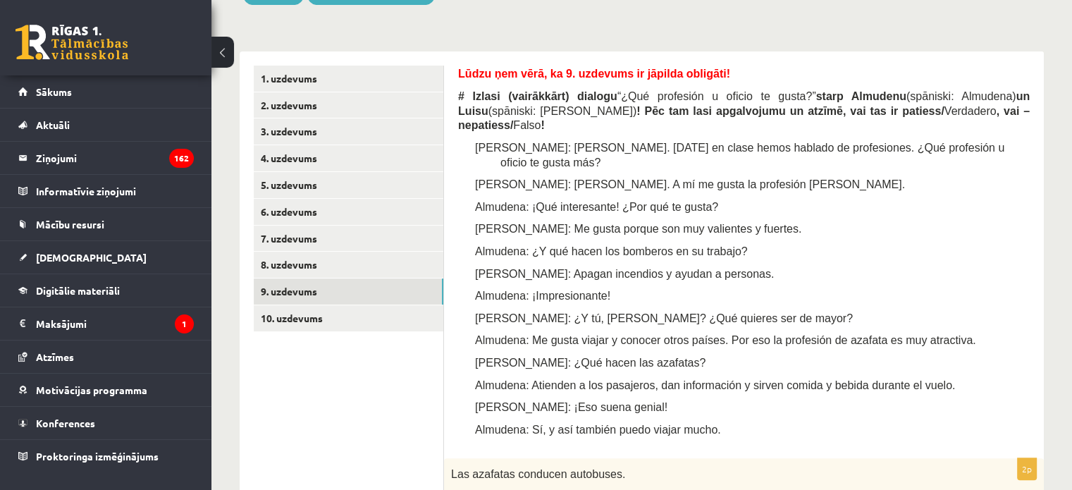
scroll to position [441, 0]
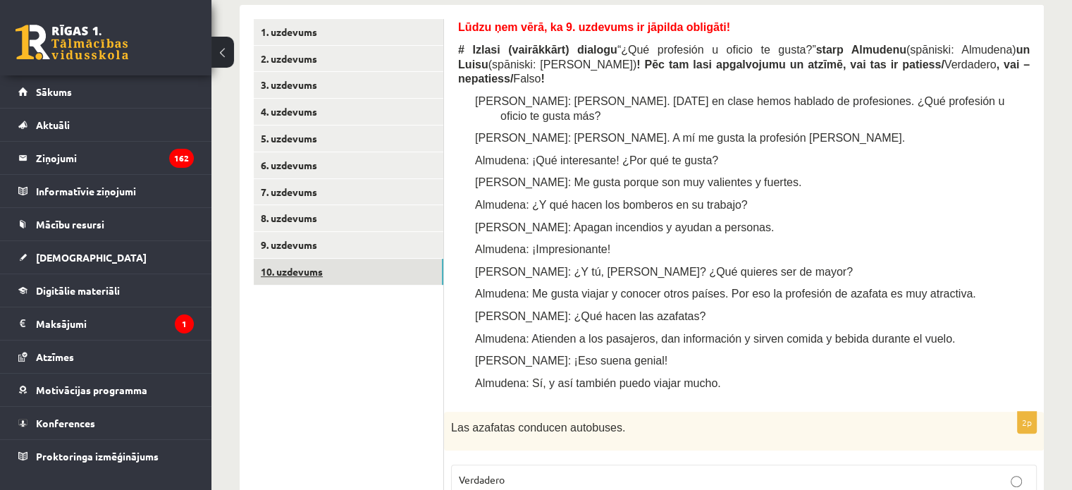
click at [337, 272] on link "10. uzdevums" at bounding box center [349, 272] width 190 height 26
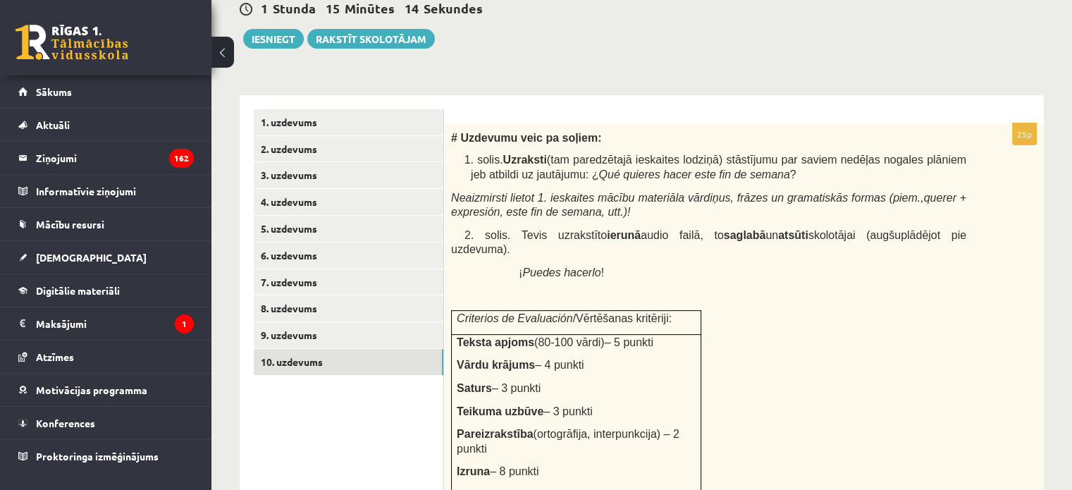
scroll to position [348, 0]
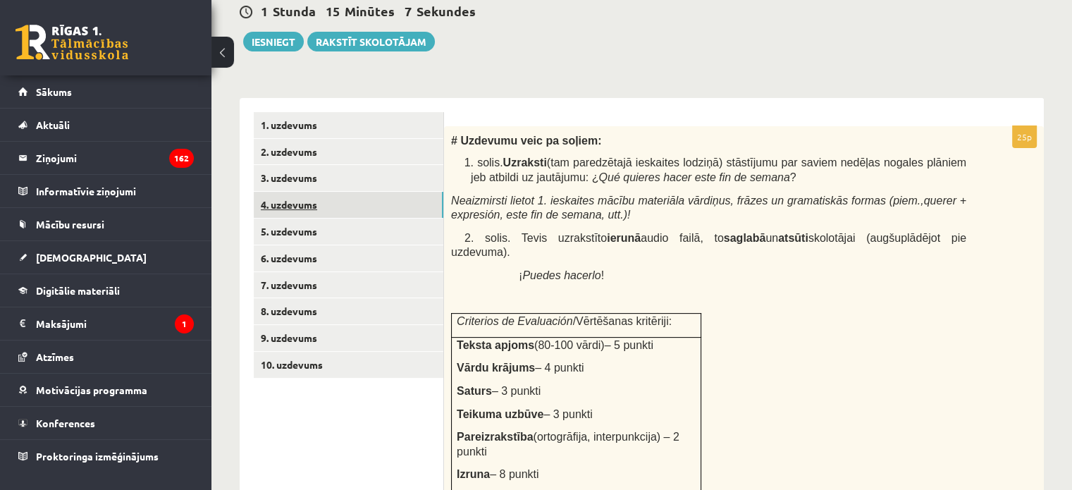
click at [296, 197] on link "4. uzdevums" at bounding box center [349, 205] width 190 height 26
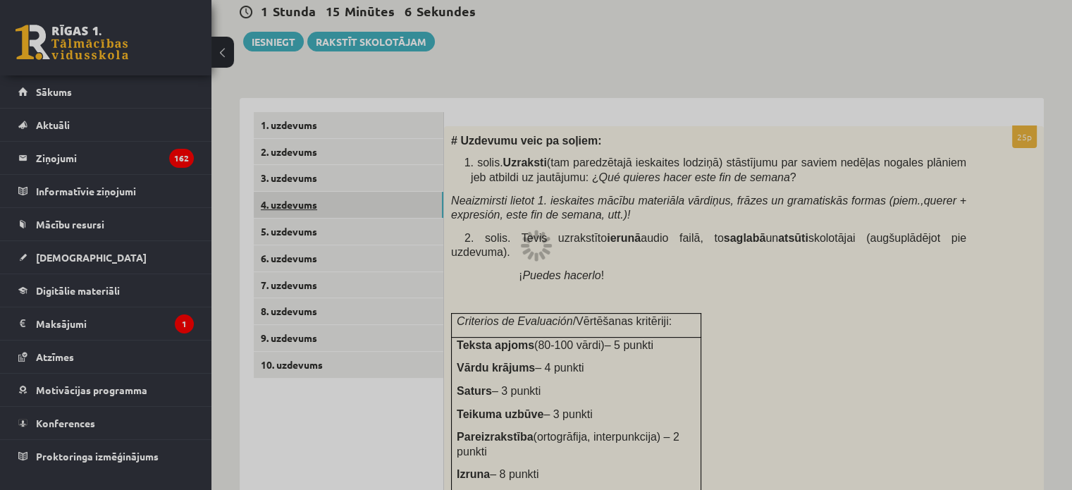
scroll to position [292, 0]
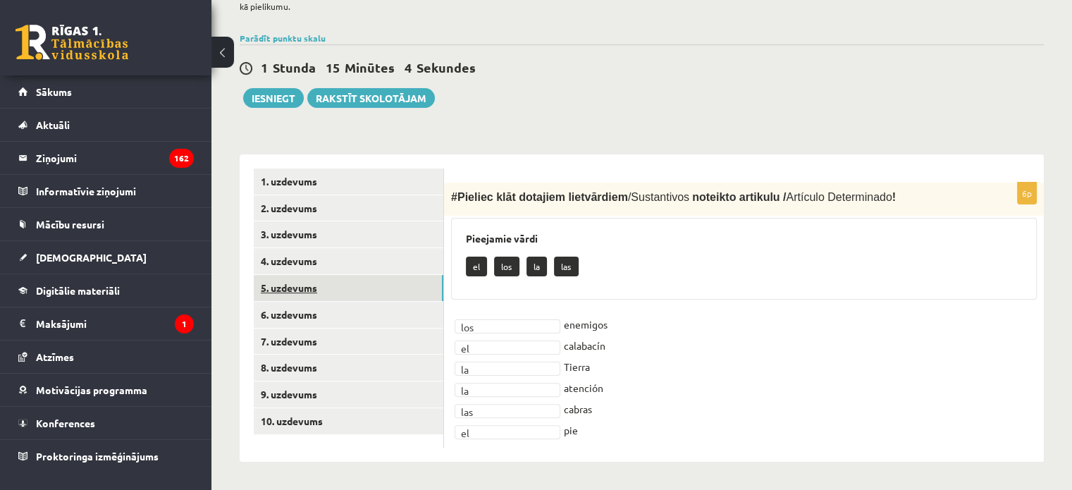
click at [316, 288] on link "5. uzdevums" at bounding box center [349, 288] width 190 height 26
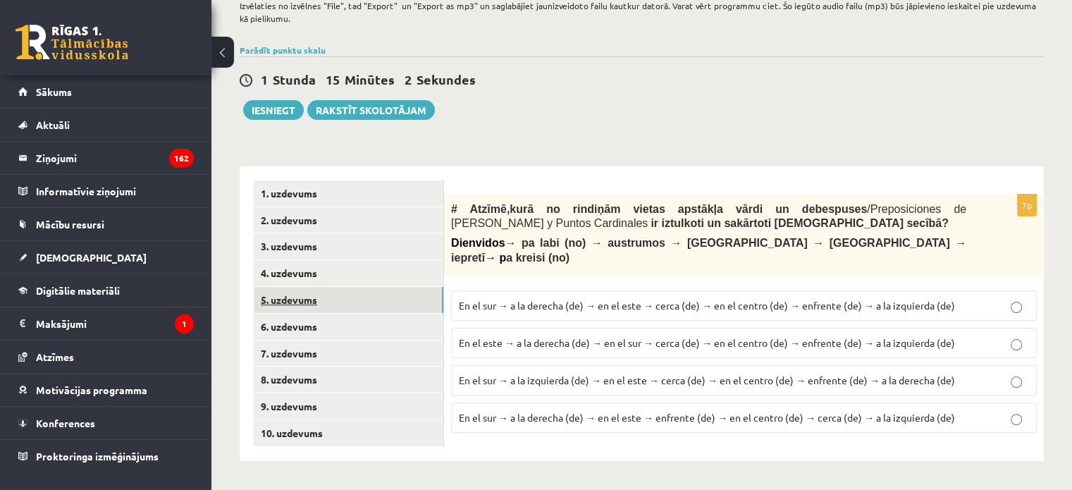
scroll to position [279, 0]
click at [328, 332] on link "6. uzdevums" at bounding box center [349, 327] width 190 height 26
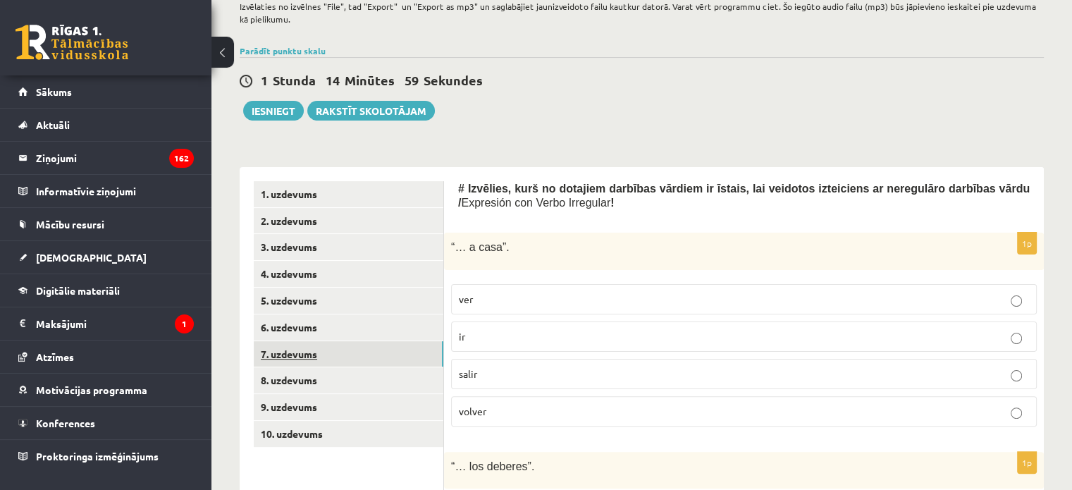
click at [333, 365] on link "7. uzdevums" at bounding box center [349, 354] width 190 height 26
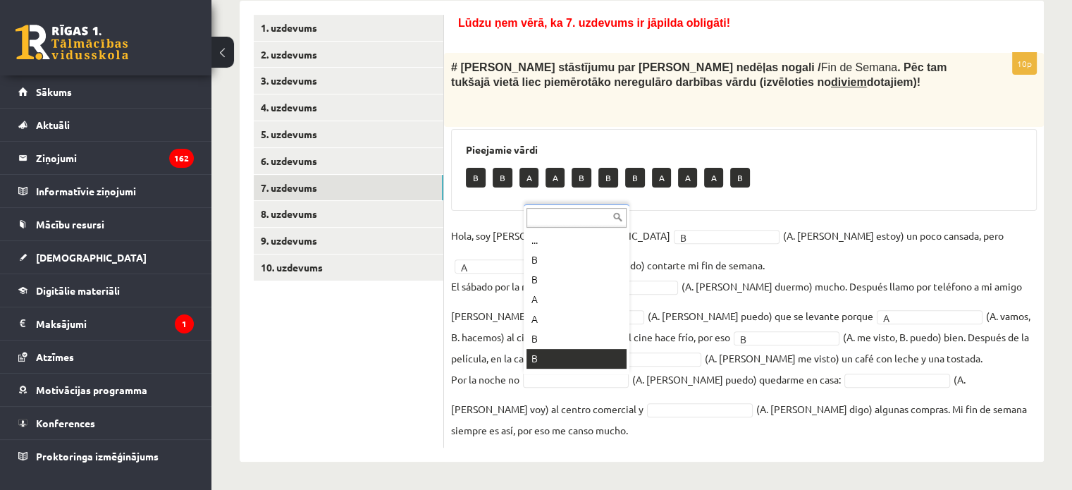
scroll to position [17, 0]
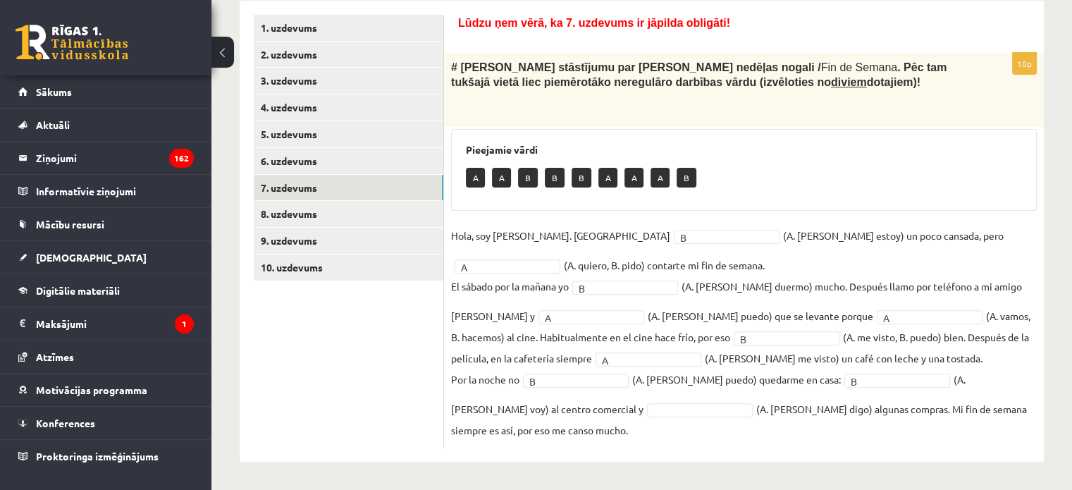
click at [594, 400] on fieldset "Hola, soy Paula. Ahora B * (A. soy, B. estoy) un poco cansada, pero A * (A. qui…" at bounding box center [743, 333] width 585 height 216
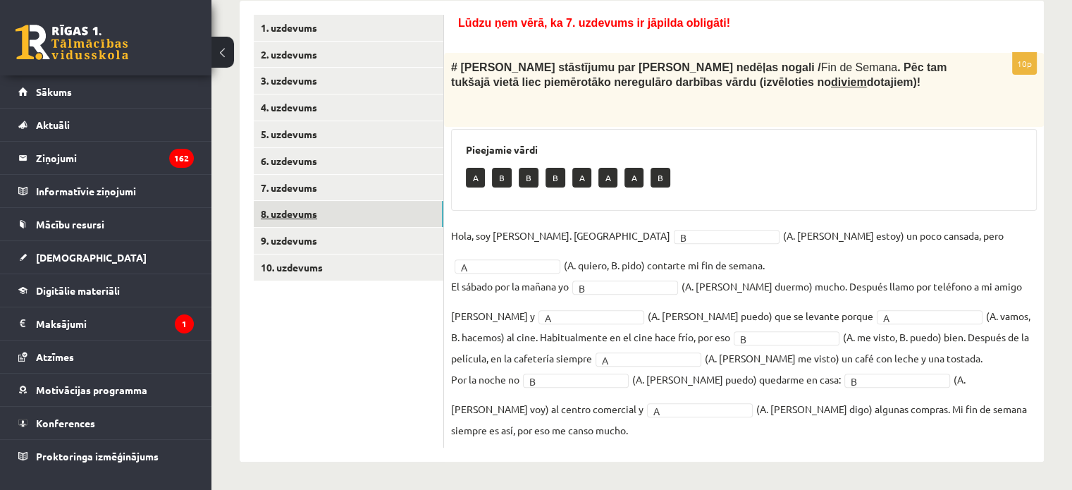
click at [299, 218] on link "8. uzdevums" at bounding box center [349, 214] width 190 height 26
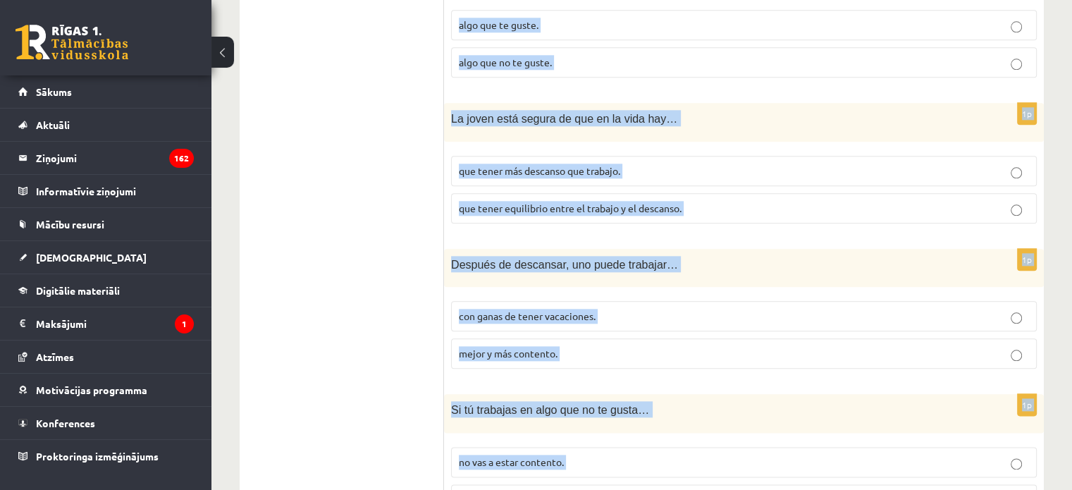
scroll to position [1668, 0]
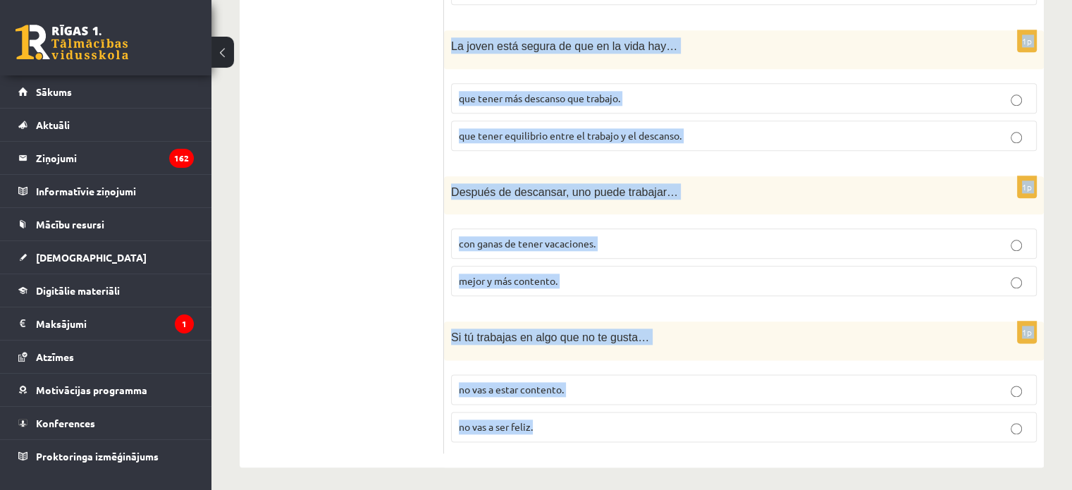
drag, startPoint x: 452, startPoint y: 33, endPoint x: 614, endPoint y: 489, distance: 483.5
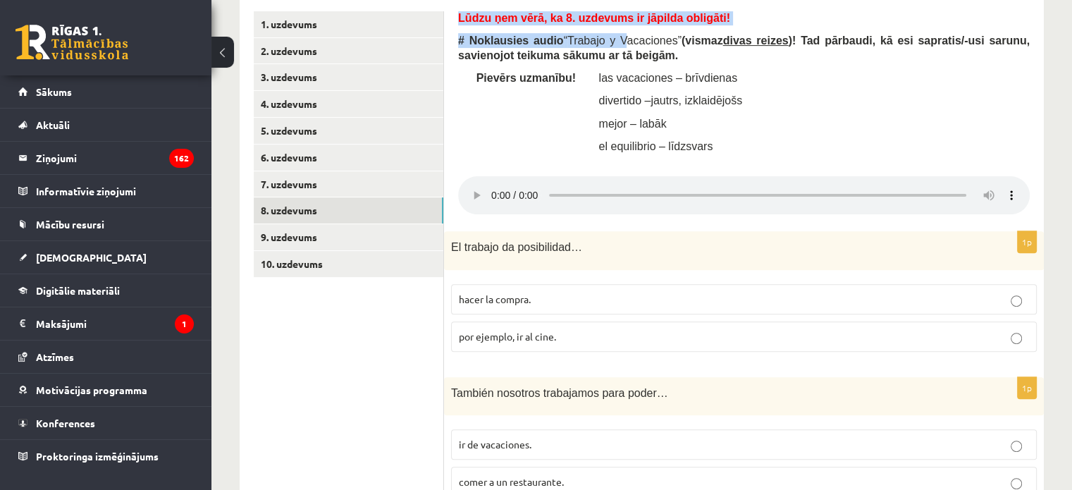
scroll to position [386, 0]
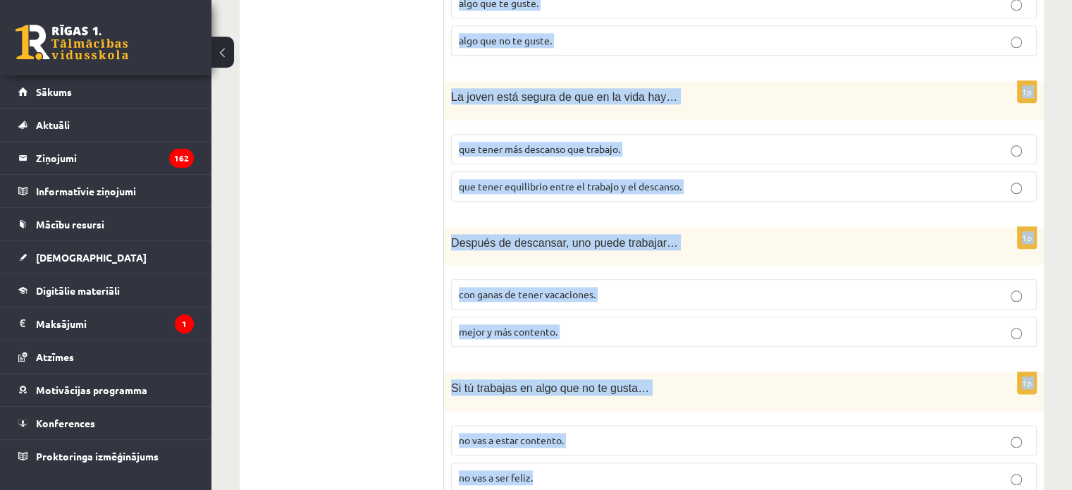
scroll to position [1668, 0]
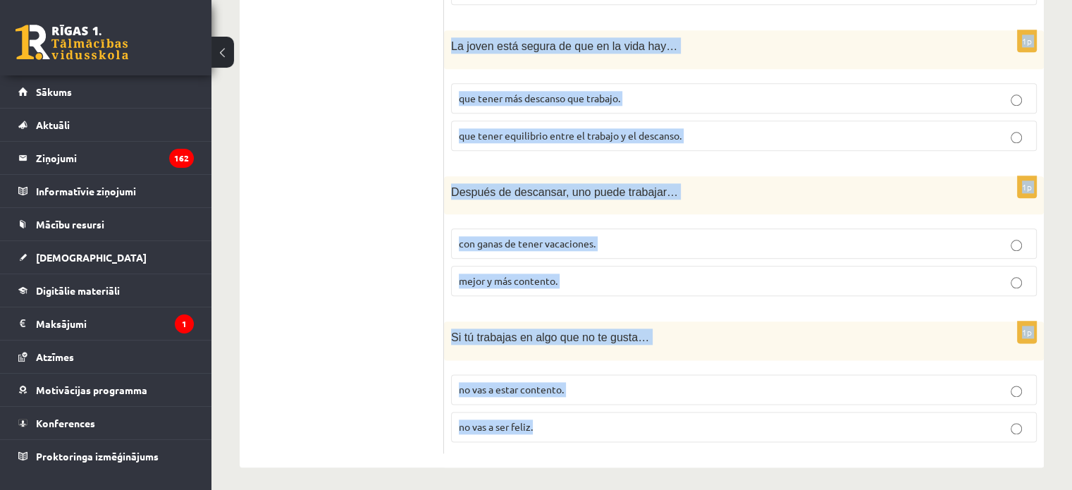
drag, startPoint x: 454, startPoint y: 75, endPoint x: 774, endPoint y: 407, distance: 460.9
copy form "Lūdzu ņem vērā, ka 8. uzdevums ir jāpilda obligāti! # Noklausies audio “ Trabaj…"
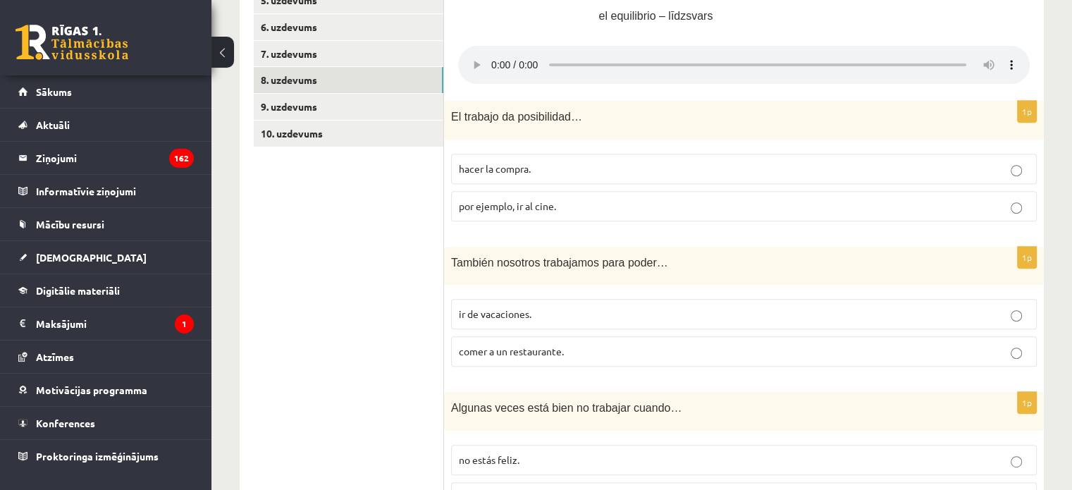
scroll to position [589, 0]
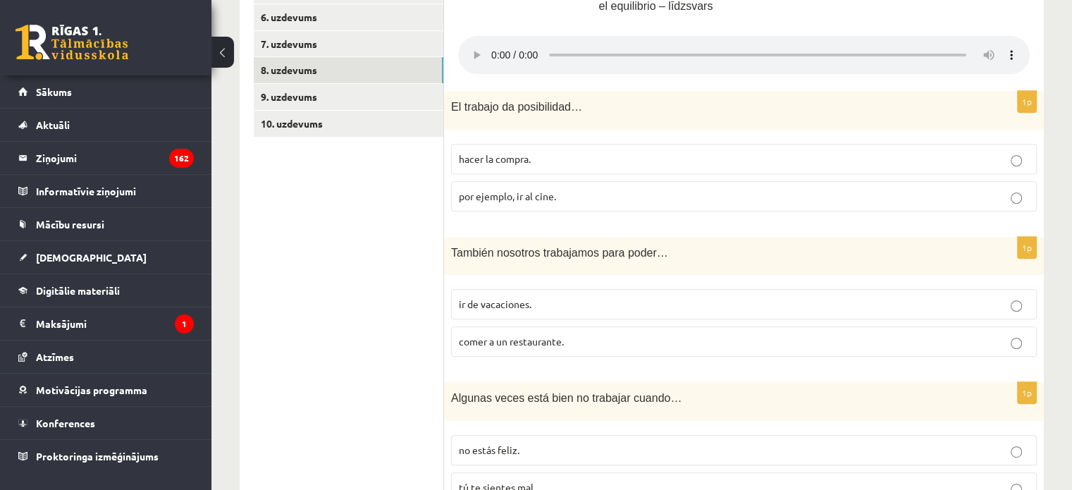
click at [509, 191] on span "por ejemplo, ir al cine." at bounding box center [507, 196] width 97 height 13
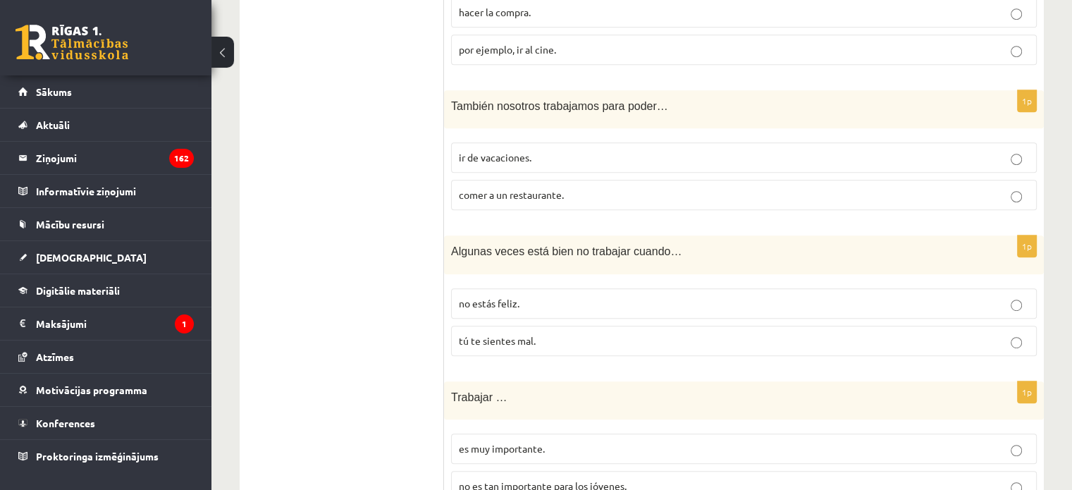
scroll to position [747, 0]
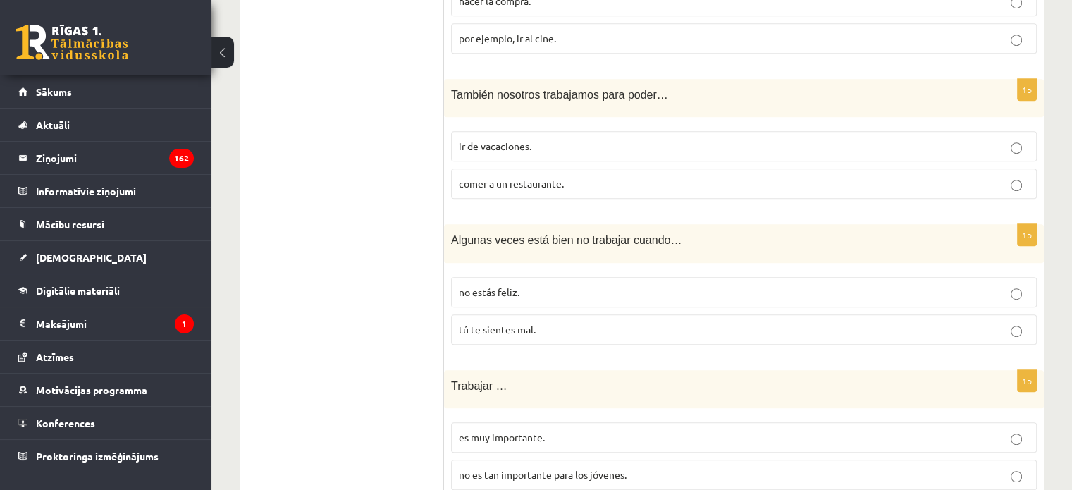
click at [507, 142] on span "ir de vacaciones." at bounding box center [495, 145] width 73 height 13
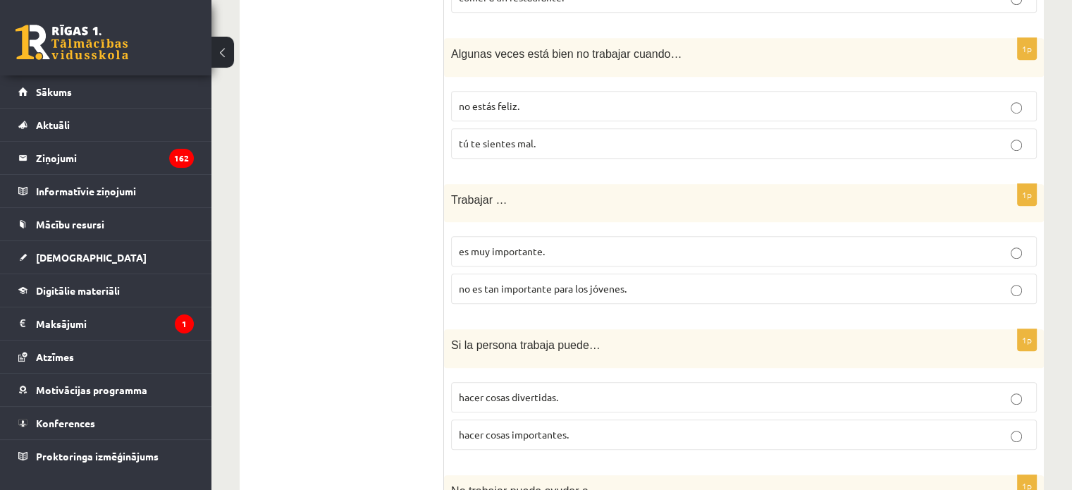
click at [490, 140] on span "tú te sientes mal." at bounding box center [497, 143] width 77 height 13
click at [493, 250] on span "es muy importante." at bounding box center [502, 250] width 86 height 13
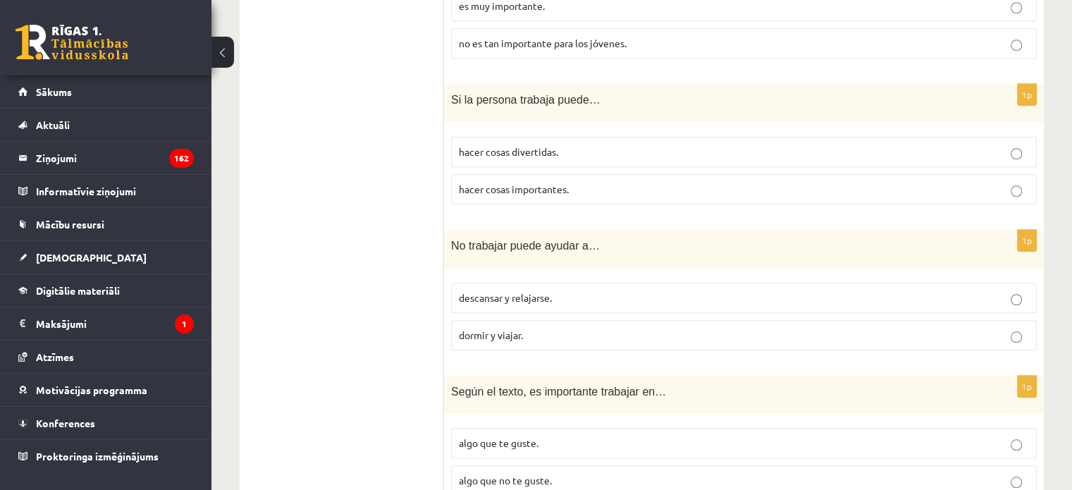
scroll to position [1183, 0]
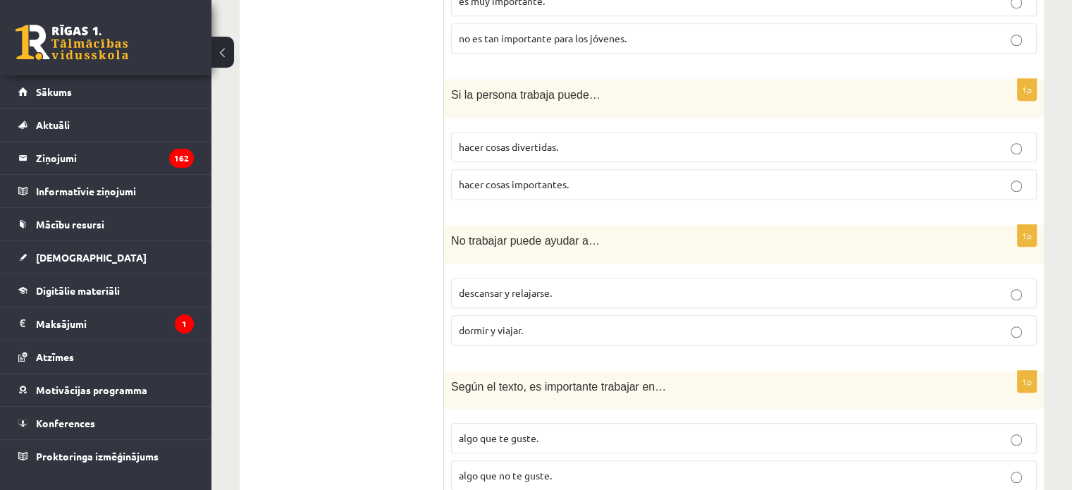
click at [519, 147] on span "hacer cosas divertidas." at bounding box center [508, 146] width 99 height 13
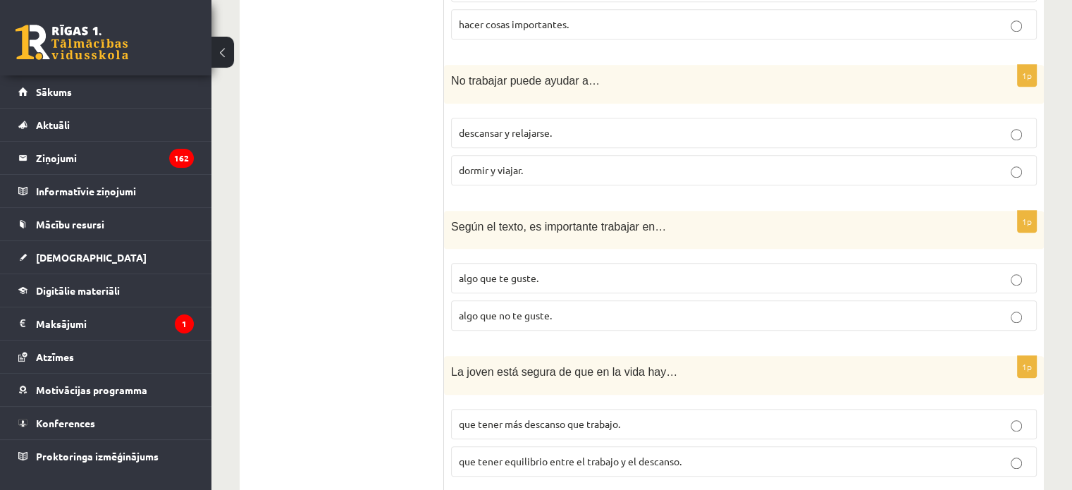
scroll to position [1343, 0]
click at [521, 134] on p "descansar y relajarse." at bounding box center [744, 132] width 570 height 15
click at [507, 278] on p "algo que te guste." at bounding box center [744, 277] width 570 height 15
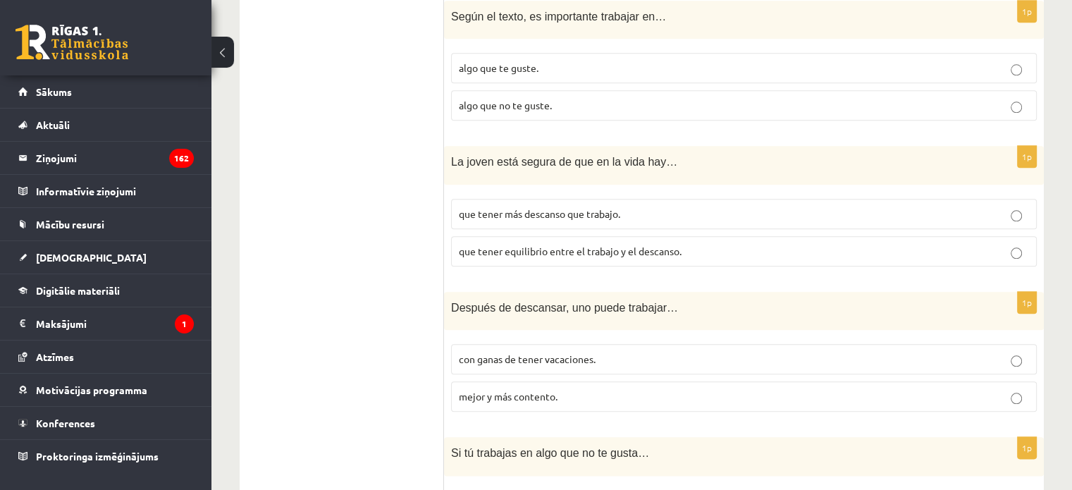
scroll to position [1571, 0]
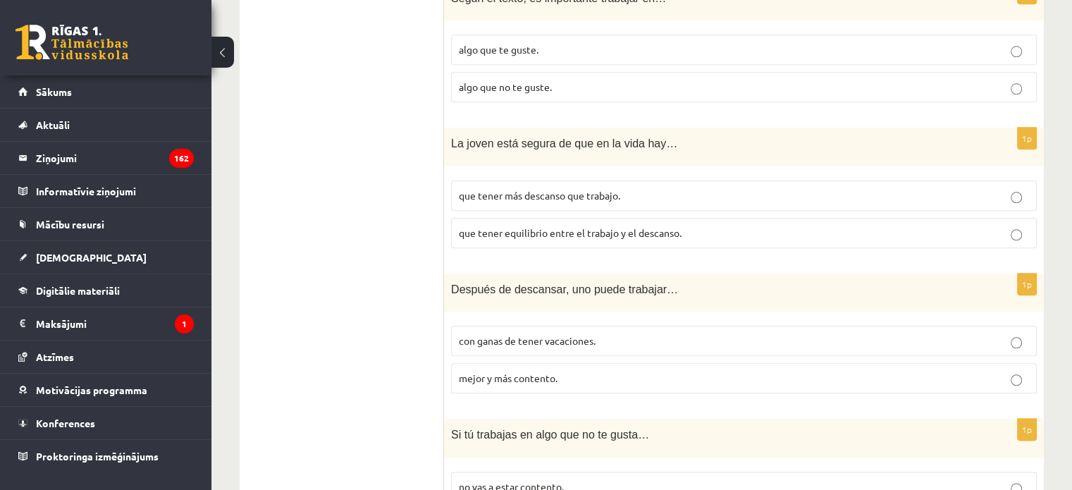
click at [597, 225] on p "que tener equilibrio entre el trabajo y el descanso." at bounding box center [744, 232] width 570 height 15
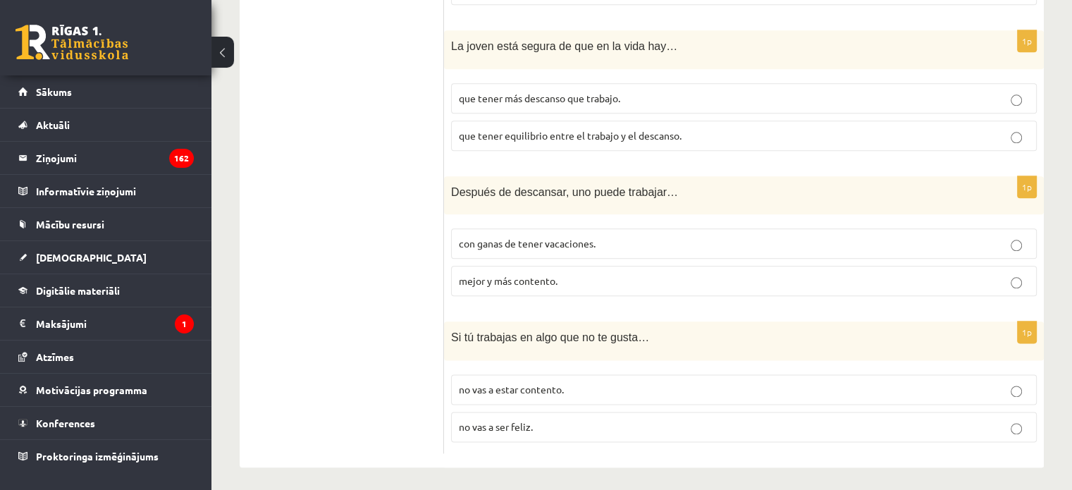
click at [519, 273] on p "mejor y más contento." at bounding box center [744, 280] width 570 height 15
click at [525, 429] on label "no vas a ser feliz." at bounding box center [743, 426] width 585 height 30
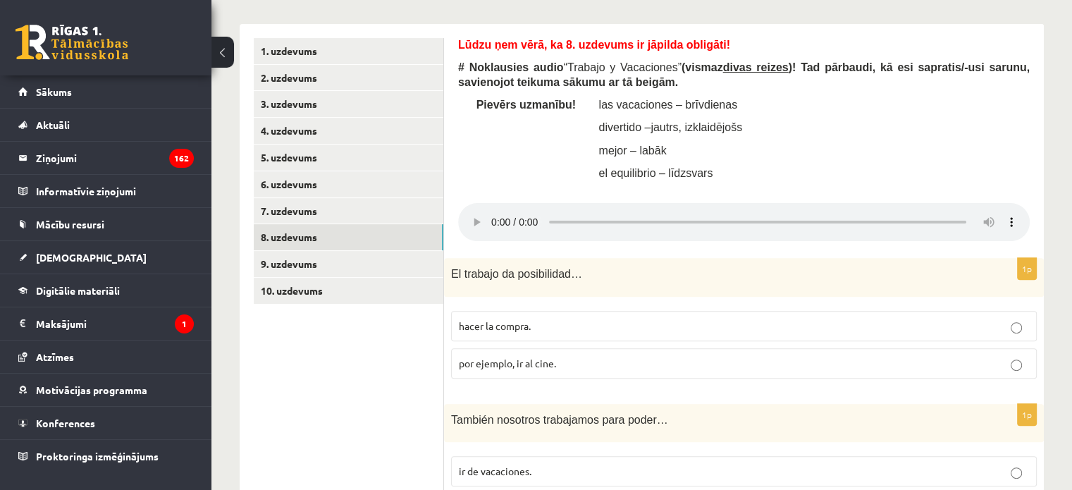
scroll to position [359, 0]
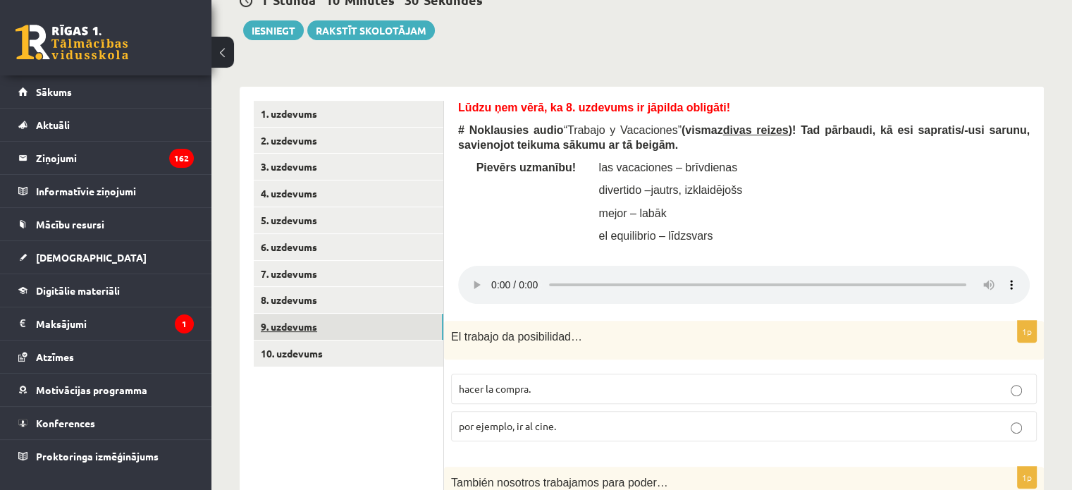
click at [342, 335] on link "9. uzdevums" at bounding box center [349, 326] width 190 height 26
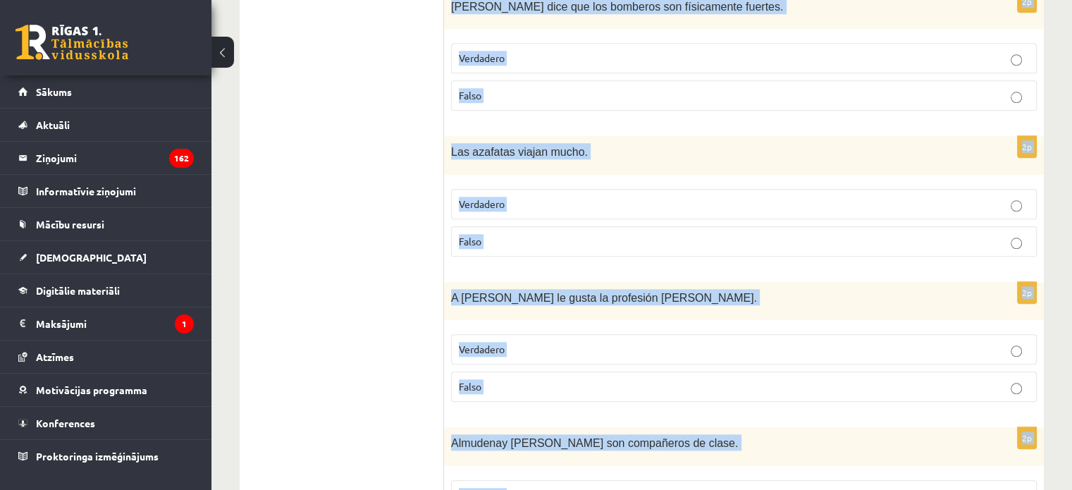
scroll to position [1521, 0]
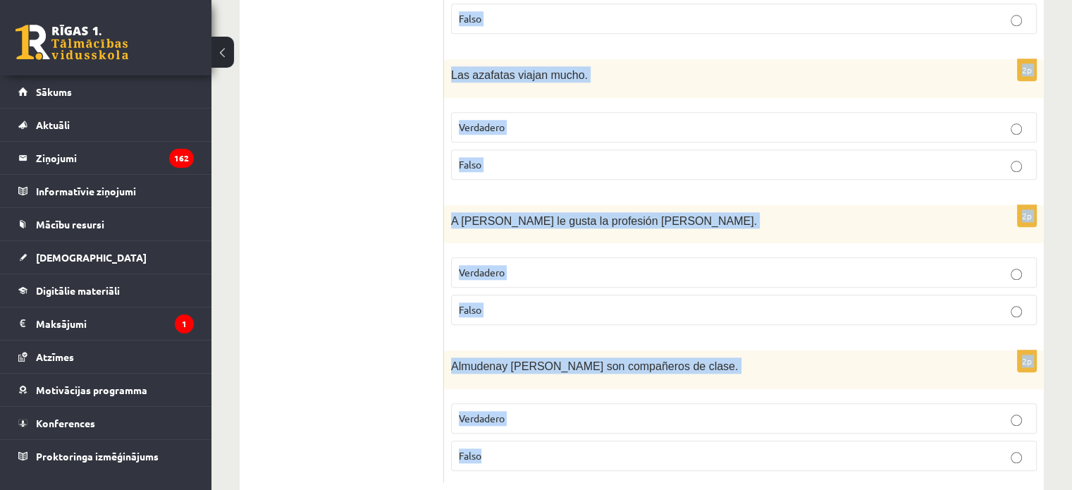
drag, startPoint x: 466, startPoint y: 129, endPoint x: 675, endPoint y: 436, distance: 371.3
copy form "Izlasi (vairākkārt) dialogu “¿Qué profesión u oficio te gusta?” starp Almudenu …"
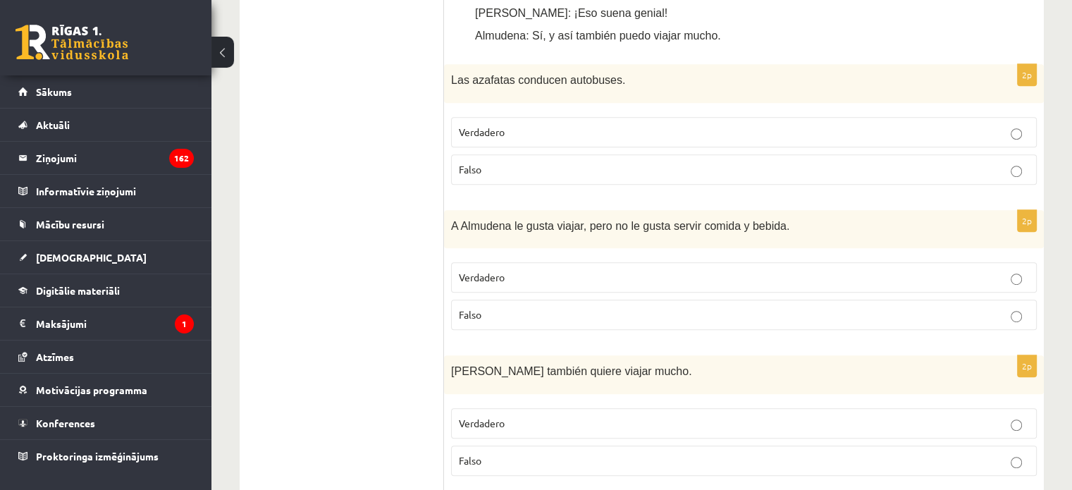
scroll to position [789, 0]
click at [513, 154] on label "Falso" at bounding box center [743, 169] width 585 height 30
click at [515, 306] on p "Falso" at bounding box center [744, 313] width 570 height 15
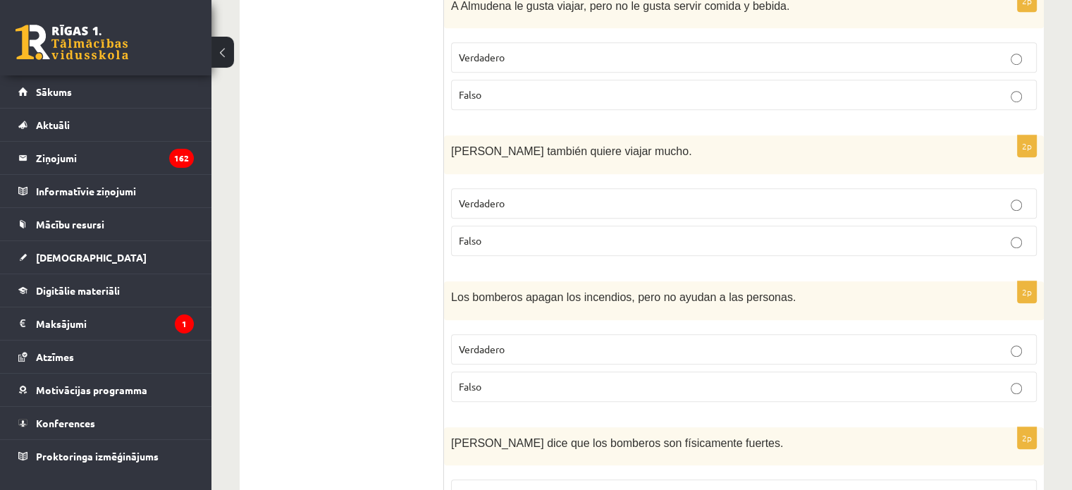
scroll to position [1009, 0]
click at [490, 232] on p "Falso" at bounding box center [744, 239] width 570 height 15
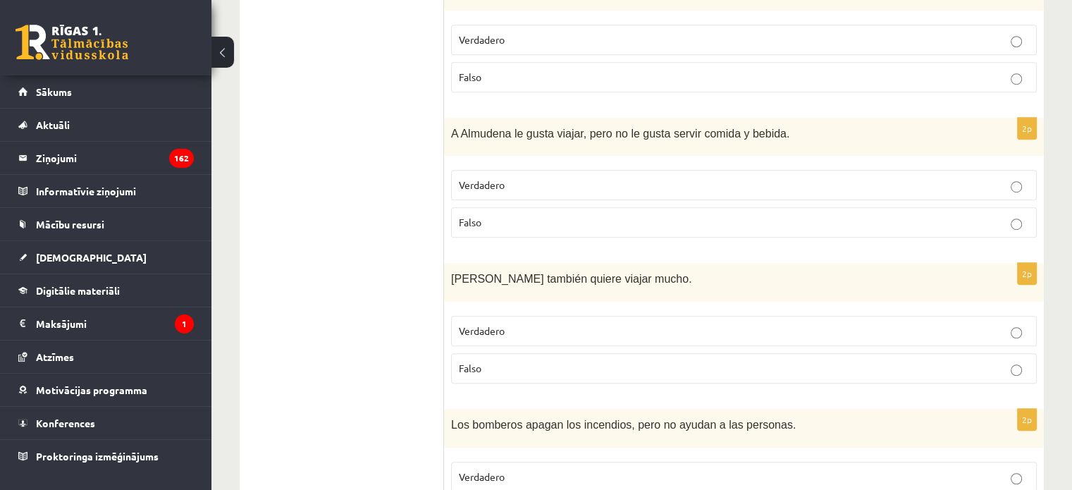
scroll to position [1034, 0]
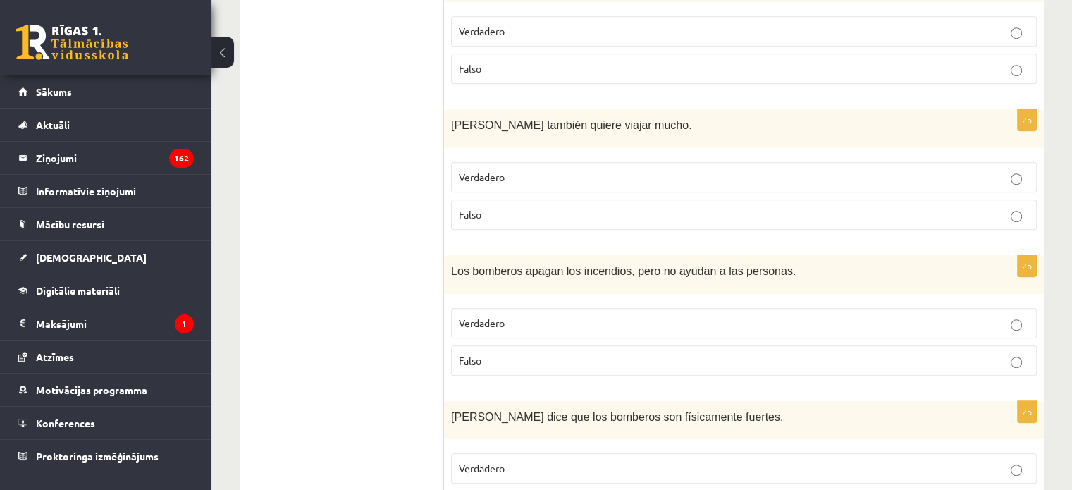
click at [507, 316] on p "Verdadero" at bounding box center [744, 323] width 570 height 15
click at [521, 315] on p "Verdadero" at bounding box center [744, 322] width 570 height 15
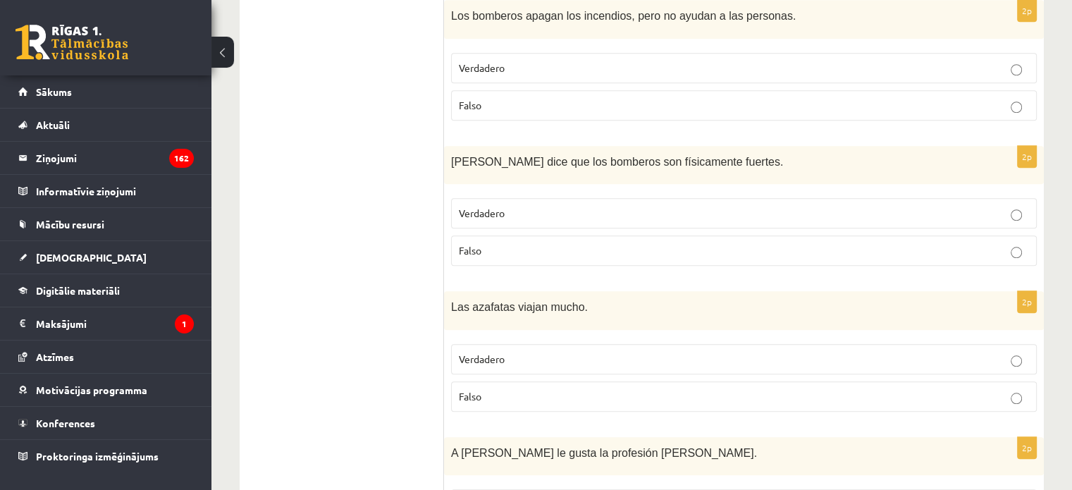
scroll to position [1290, 0]
click at [490, 351] on p "Verdadero" at bounding box center [744, 358] width 570 height 15
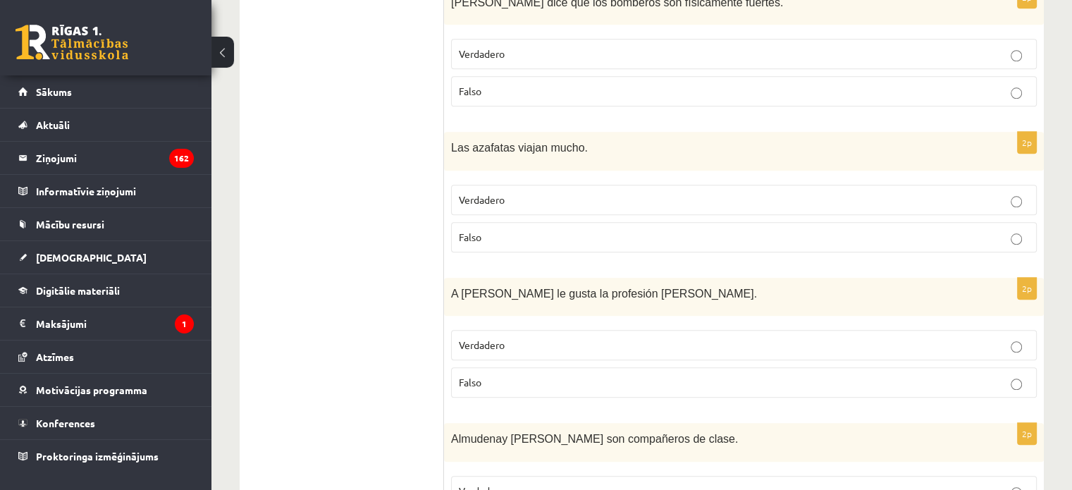
scroll to position [1449, 0]
click at [534, 366] on label "Falso" at bounding box center [743, 381] width 585 height 30
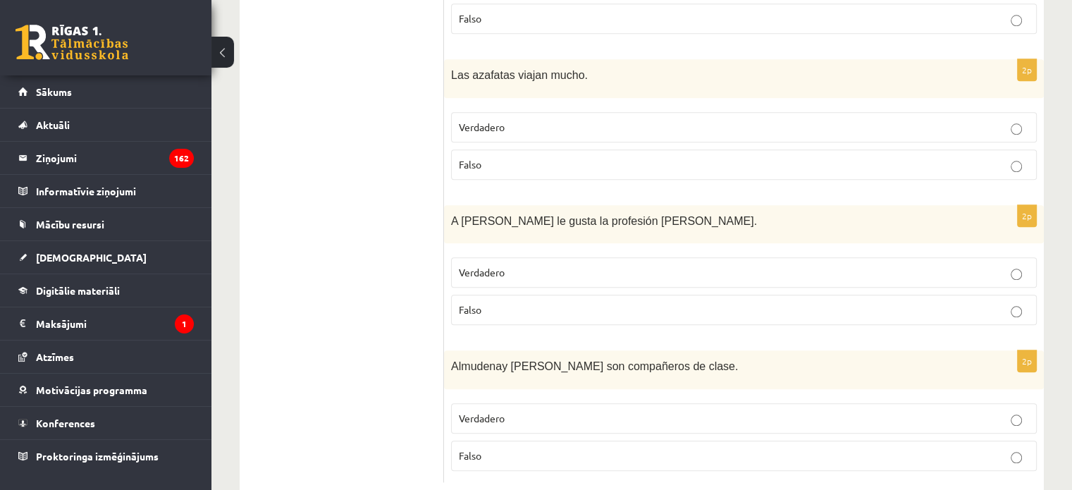
click at [514, 411] on p "Verdadero" at bounding box center [744, 418] width 570 height 15
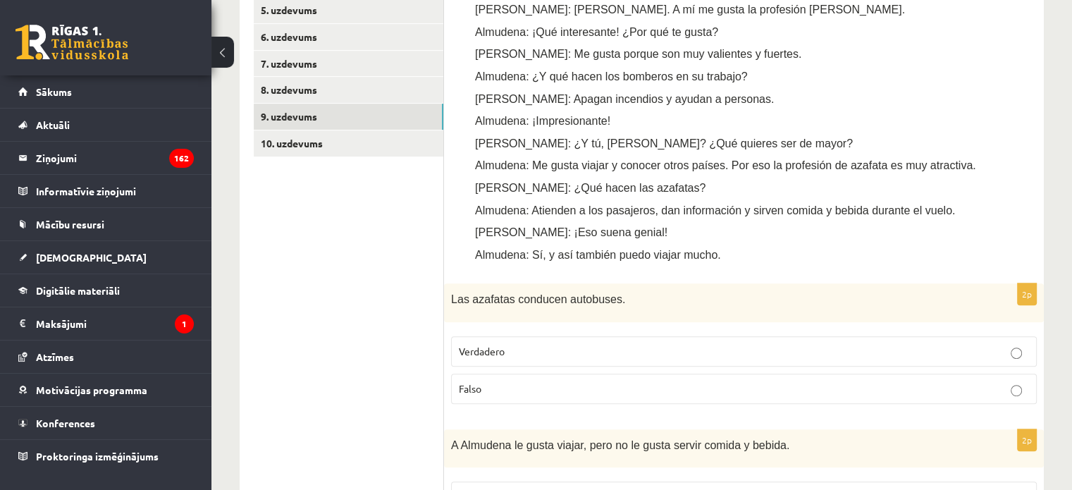
scroll to position [566, 0]
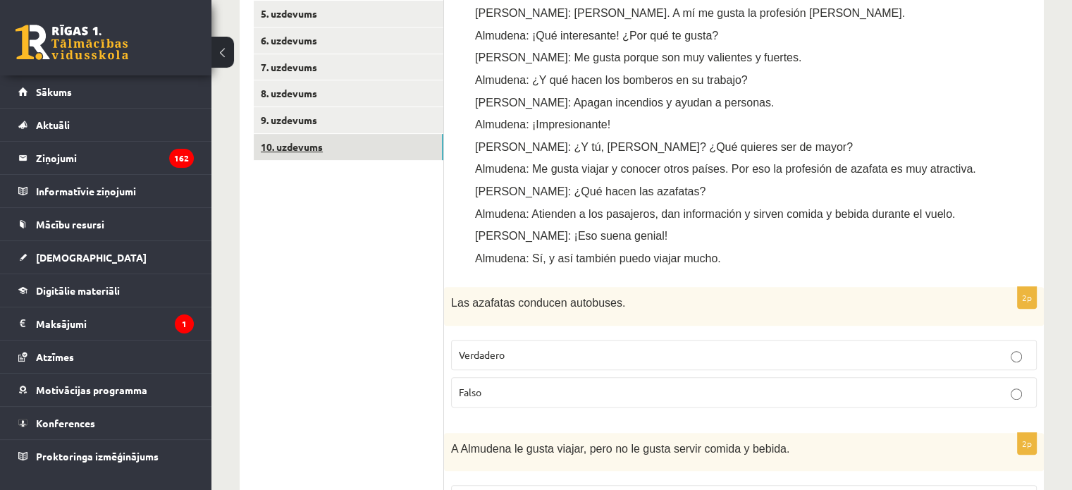
click at [304, 151] on link "10. uzdevums" at bounding box center [349, 147] width 190 height 26
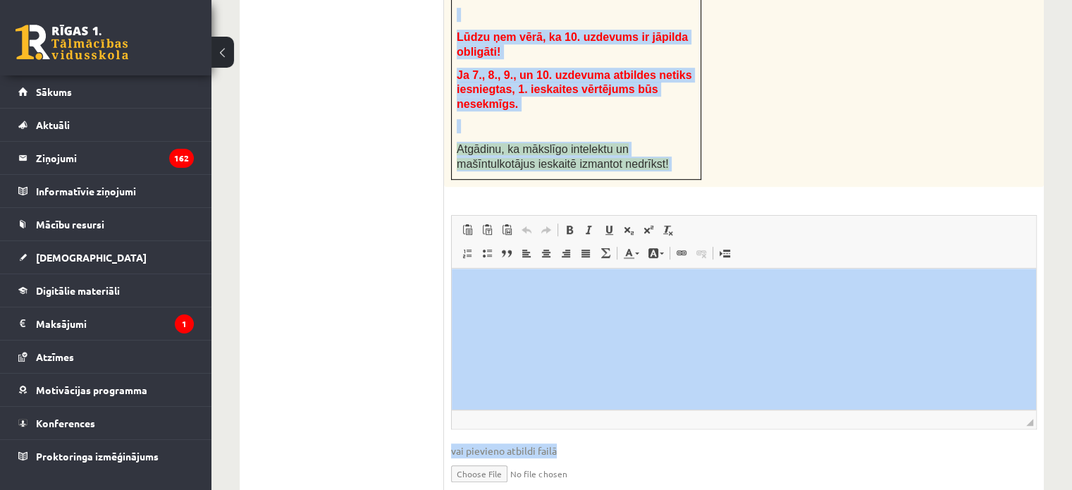
scroll to position [845, 0]
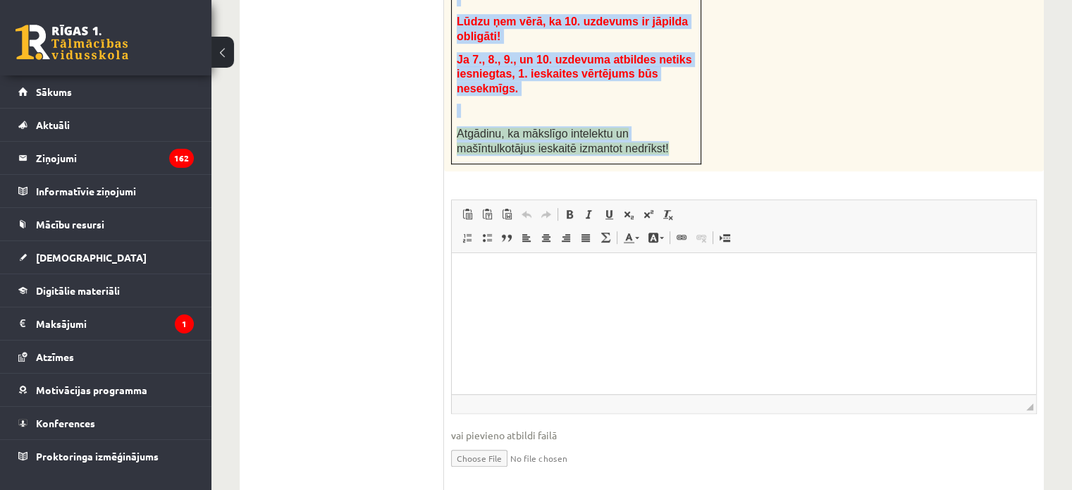
drag, startPoint x: 459, startPoint y: 129, endPoint x: 685, endPoint y: 101, distance: 227.9
copy div "Uzdevumu veic pa soļiem: 1. solis. Uzraksti (tam paredzētajā ieskaites lodziņā)…"
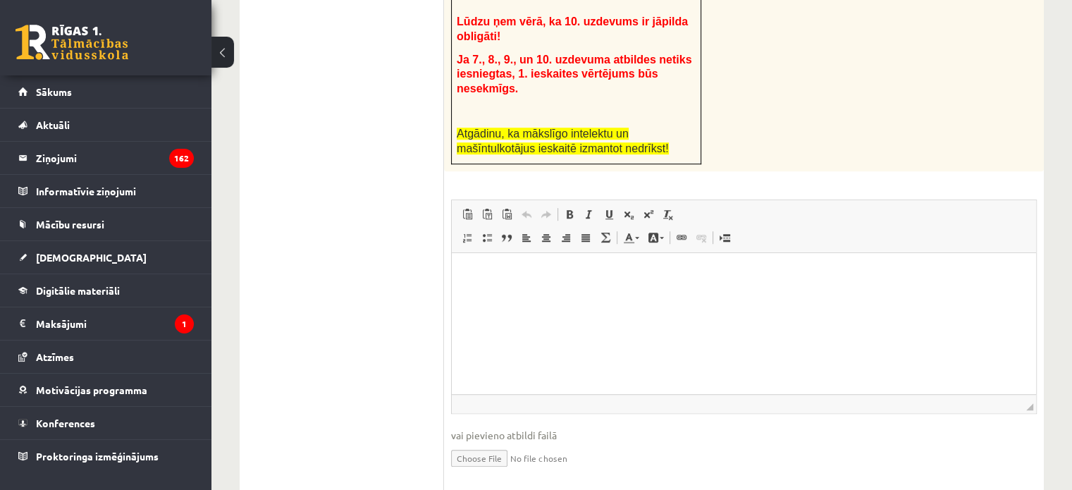
click at [251, 236] on div "1. uzdevums 2. uzdevums 3. uzdevums 4. uzdevums 5. uzdevums 6. uzdevums 7. uzde…" at bounding box center [342, 54] width 204 height 906
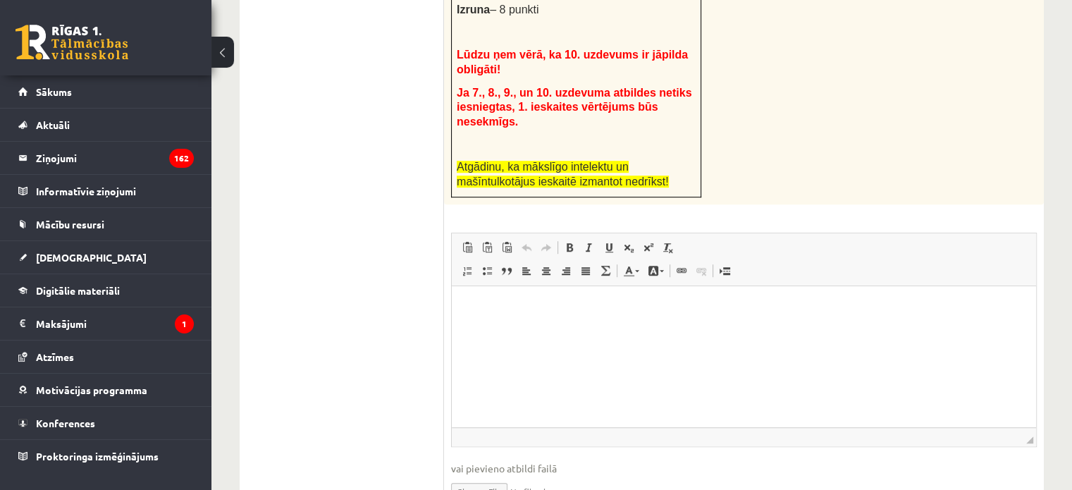
scroll to position [817, 0]
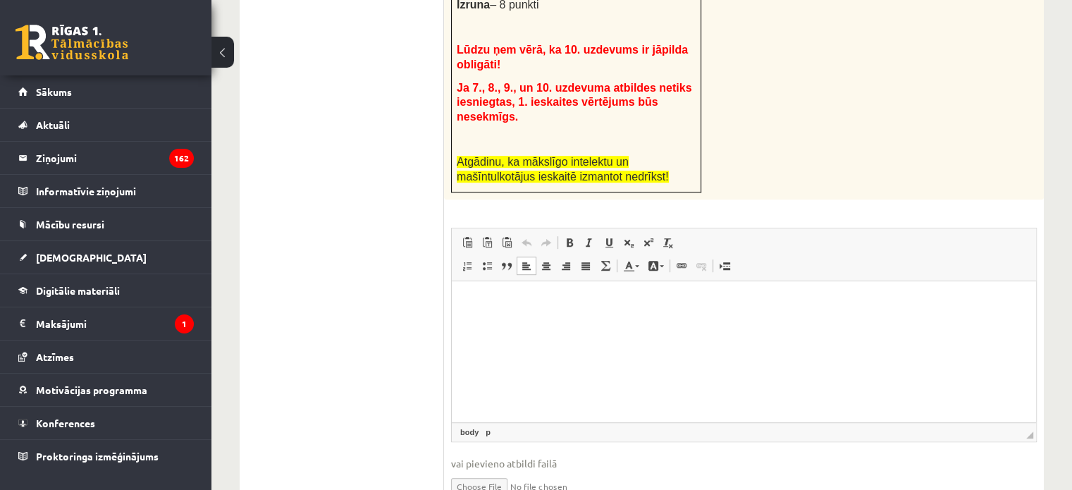
click at [534, 312] on html at bounding box center [744, 302] width 584 height 43
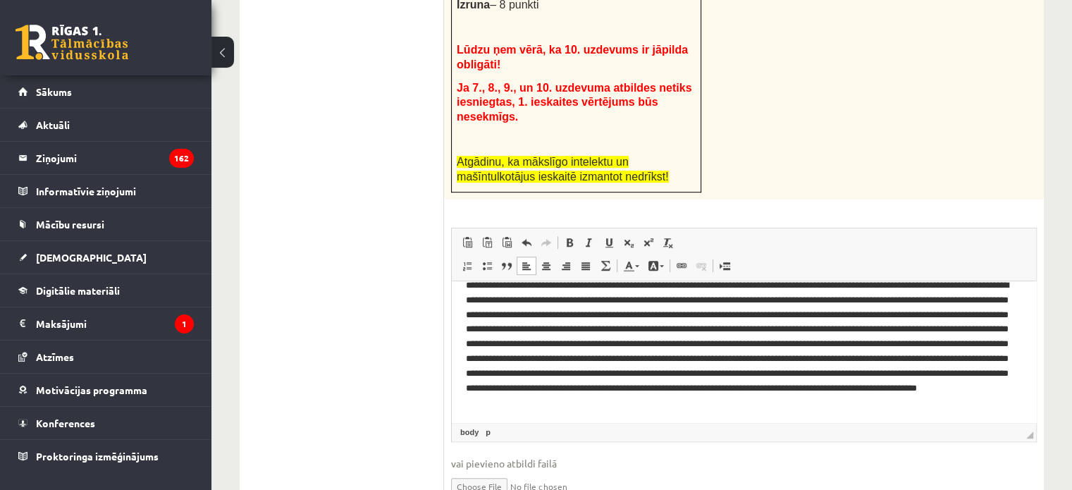
click at [534, 312] on p "Editor, wiswyg-editor-user-answer-47024940599960" at bounding box center [738, 351] width 545 height 147
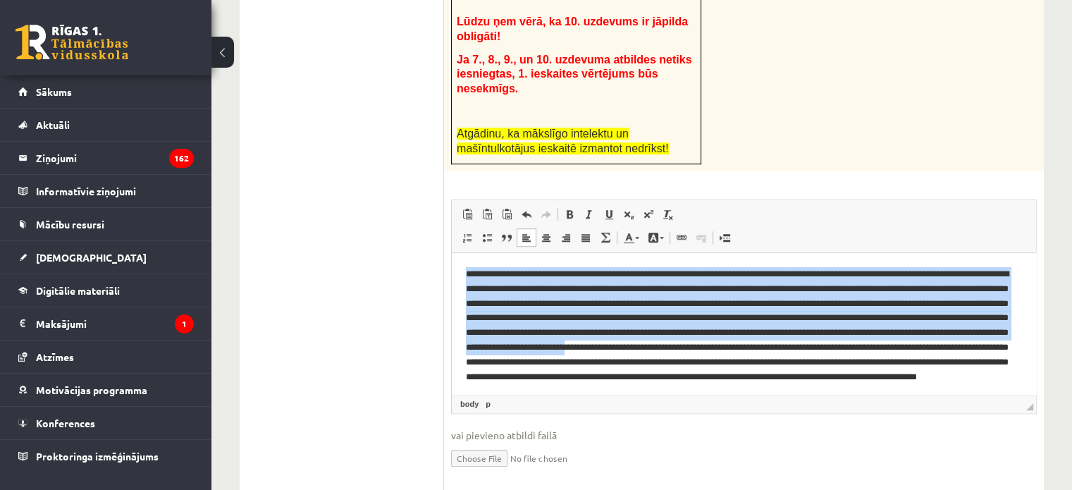
scroll to position [34, 0]
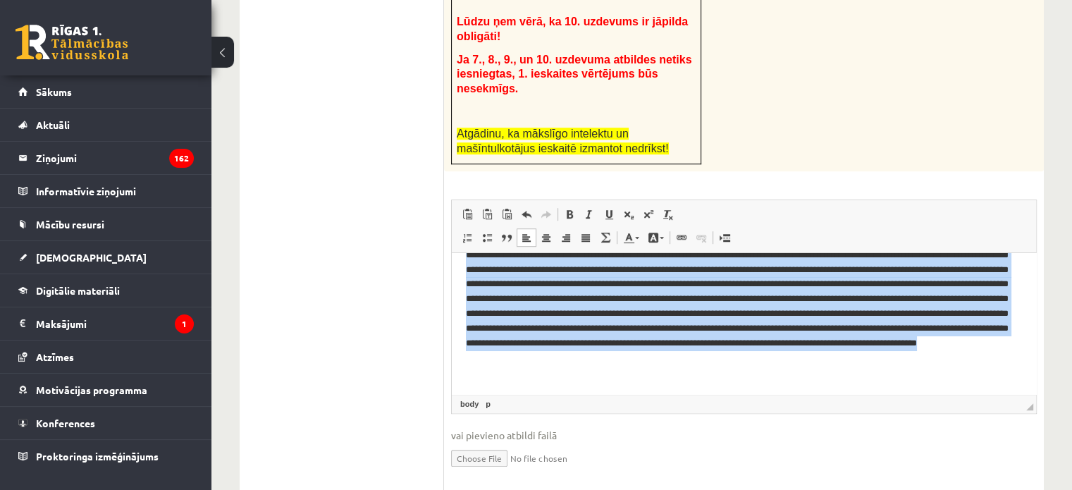
drag, startPoint x: 463, startPoint y: 268, endPoint x: 666, endPoint y: 446, distance: 269.6
click at [666, 394] on html at bounding box center [744, 306] width 584 height 175
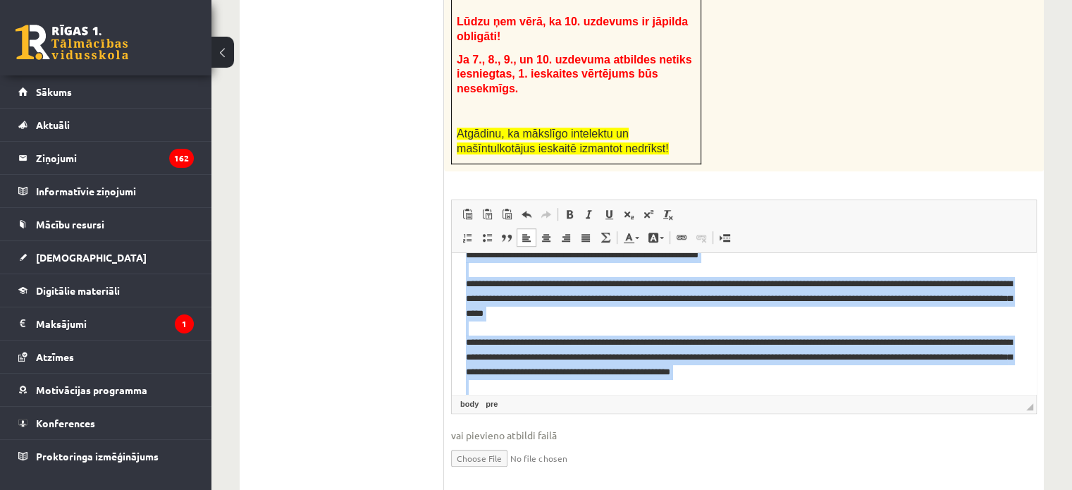
scroll to position [107, 0]
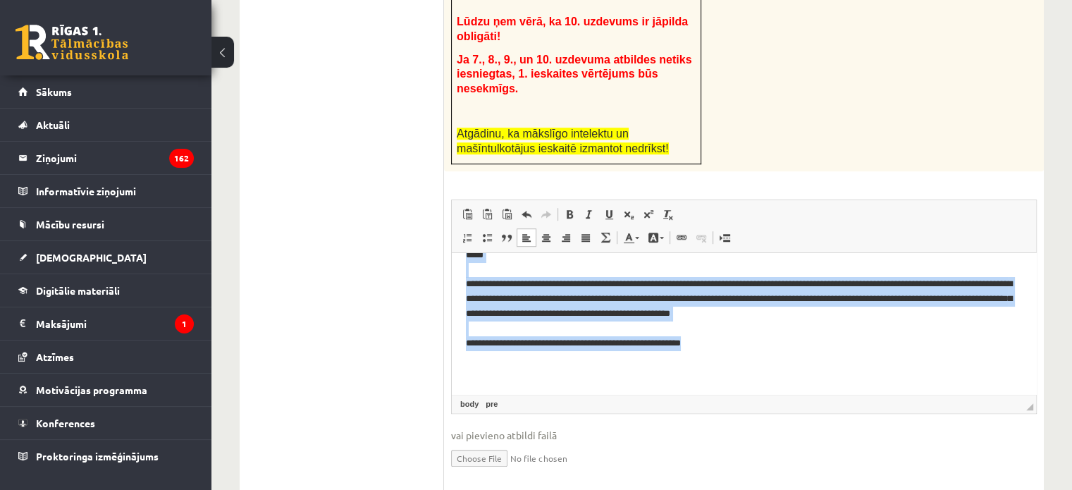
drag, startPoint x: 466, startPoint y: 271, endPoint x: 814, endPoint y: 378, distance: 364.1
click at [814, 378] on pre "**********" at bounding box center [738, 270] width 545 height 220
click at [521, 232] on span at bounding box center [526, 237] width 11 height 11
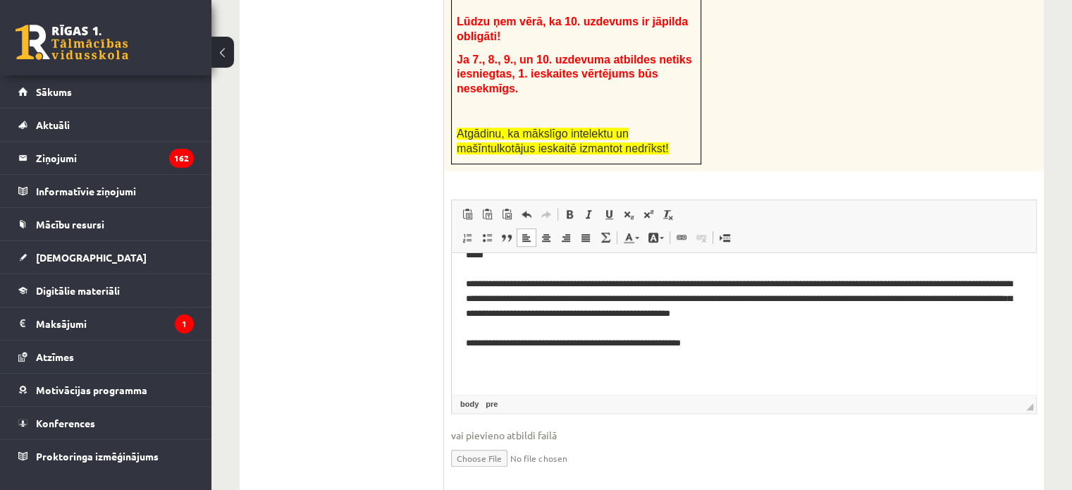
click at [521, 232] on span at bounding box center [526, 237] width 11 height 11
click at [568, 209] on span at bounding box center [569, 214] width 11 height 11
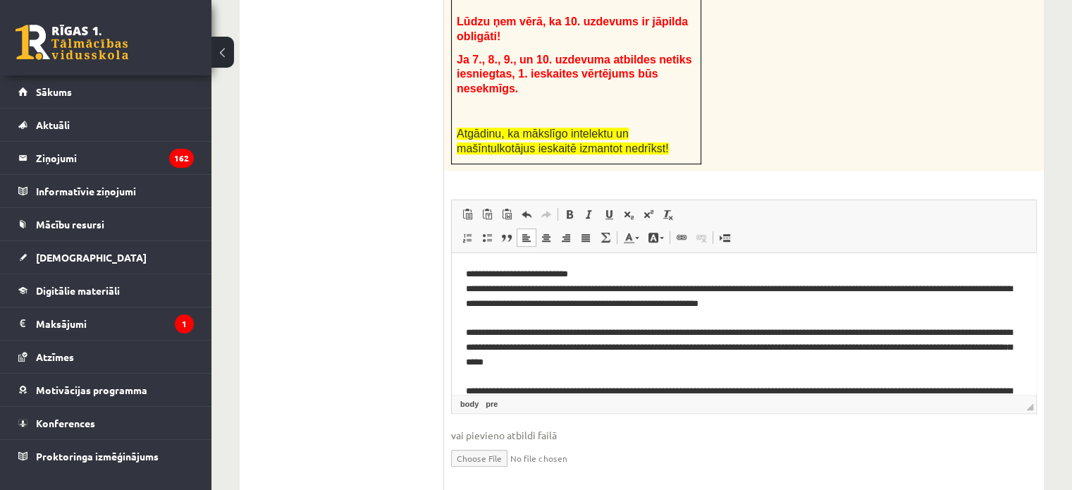
click at [603, 337] on pre "**********" at bounding box center [738, 377] width 545 height 220
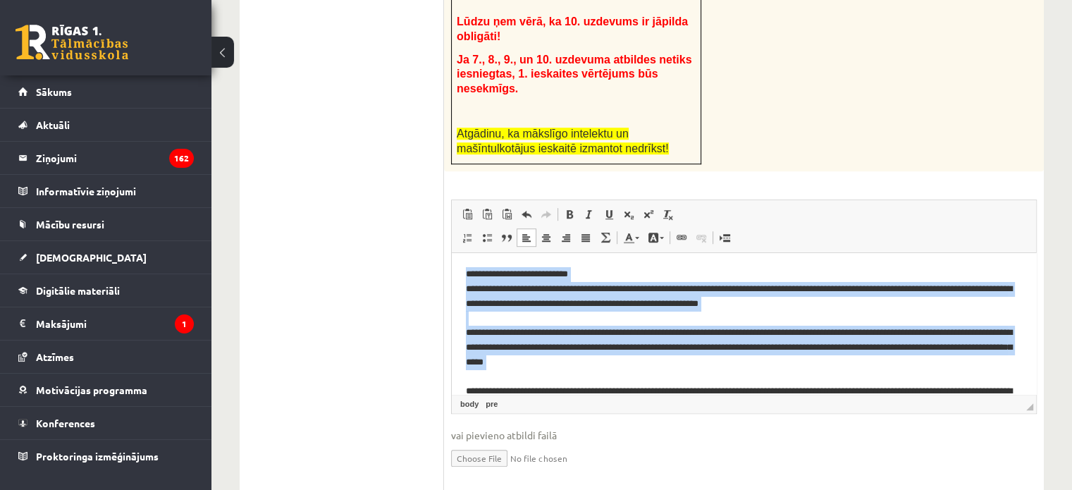
scroll to position [107, 0]
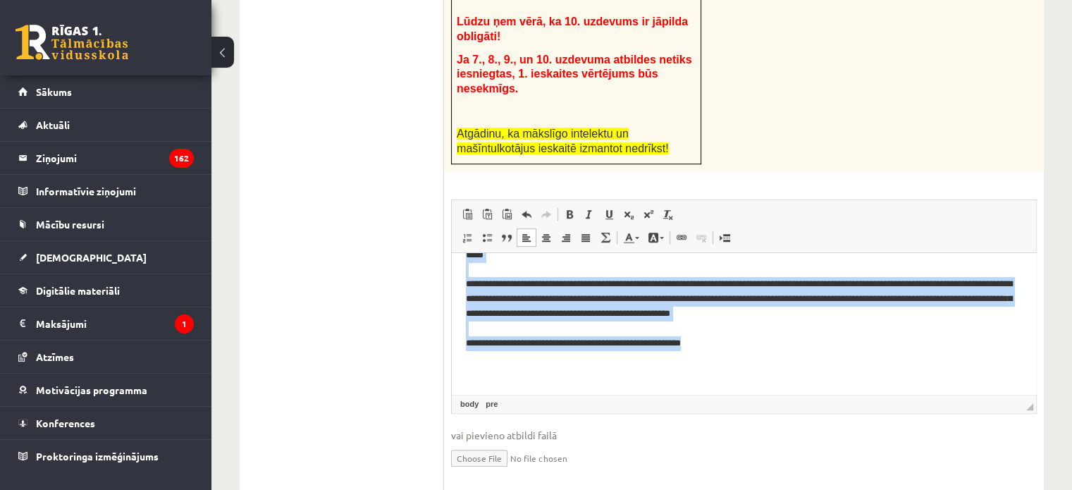
drag, startPoint x: 459, startPoint y: 268, endPoint x: 893, endPoint y: 397, distance: 452.5
click at [893, 394] on html "**********" at bounding box center [744, 270] width 584 height 248
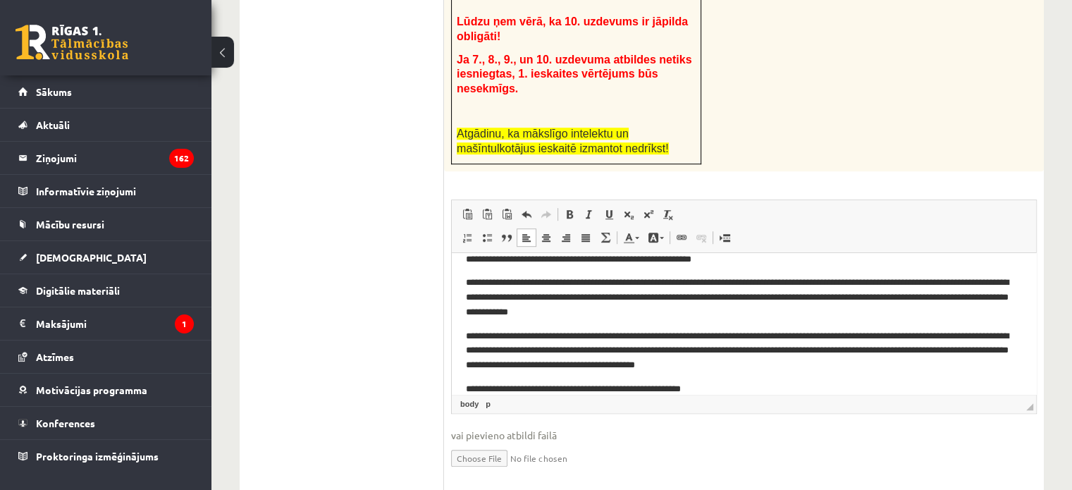
scroll to position [0, 0]
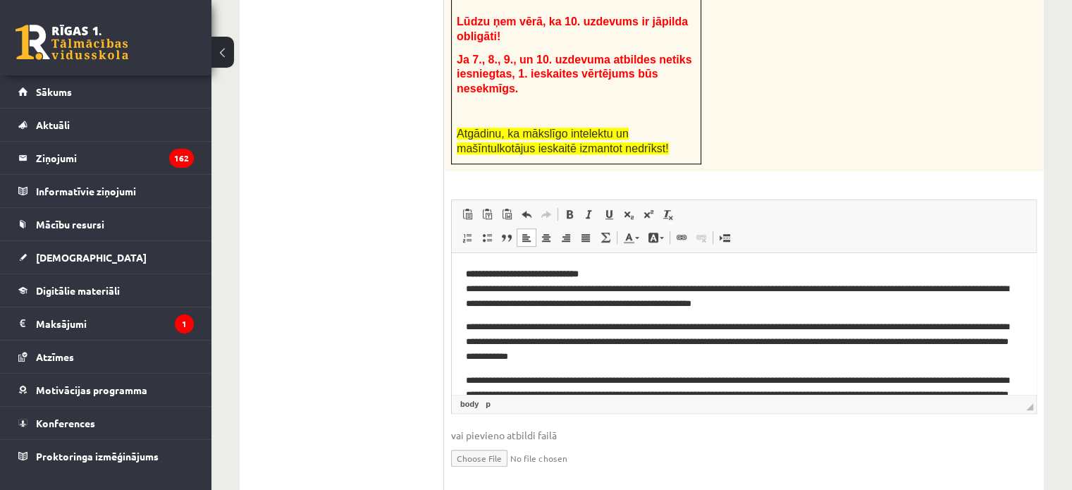
click at [464, 319] on html "**********" at bounding box center [744, 354] width 584 height 202
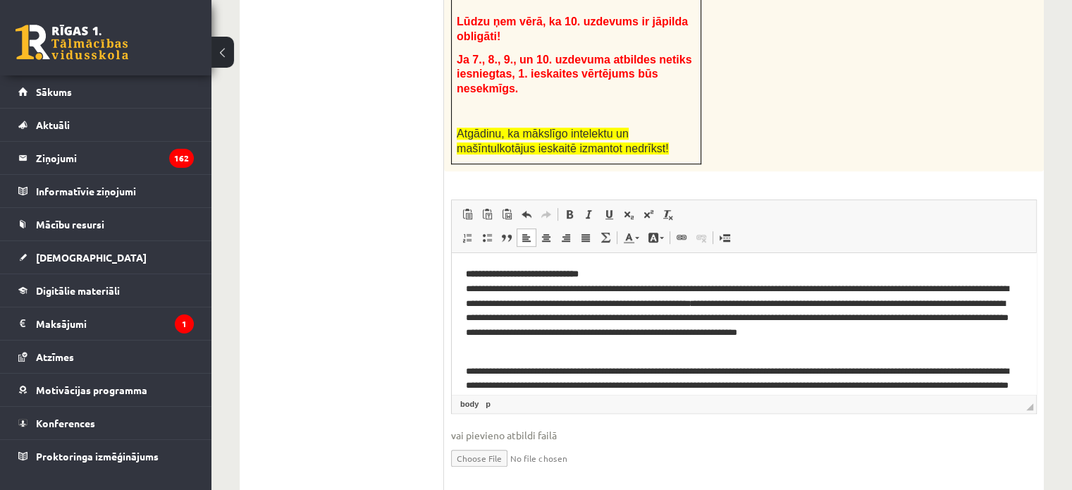
click at [462, 364] on html "**********" at bounding box center [744, 349] width 584 height 193
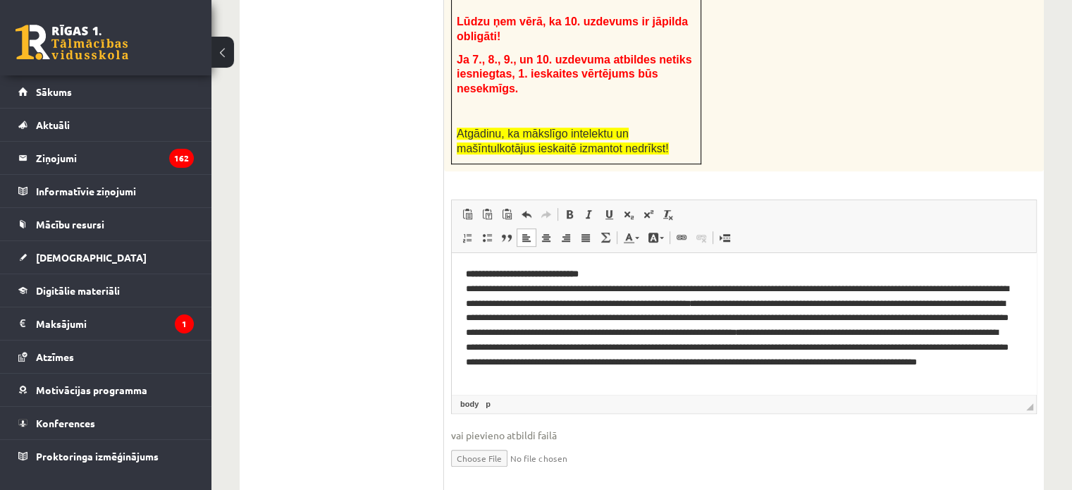
scroll to position [28, 0]
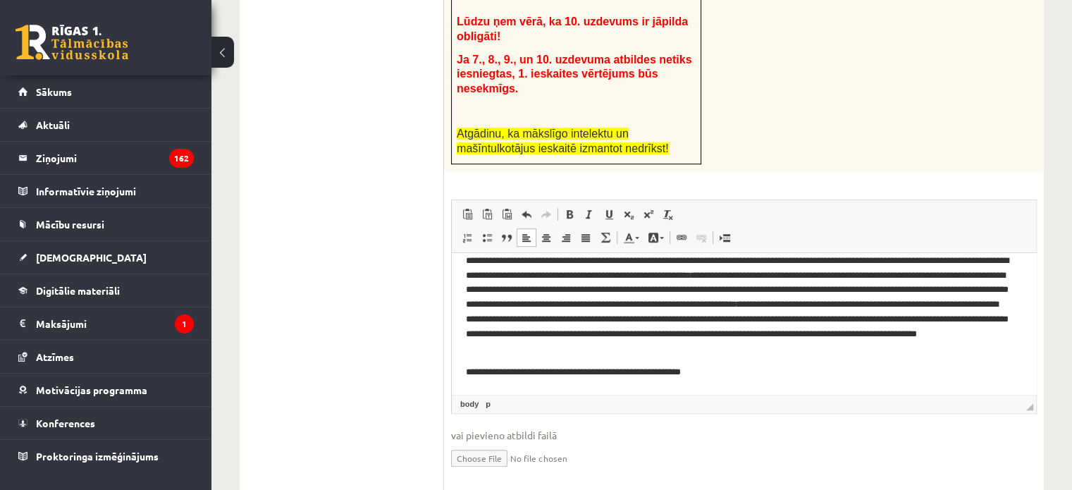
click at [462, 364] on html "**********" at bounding box center [744, 309] width 584 height 169
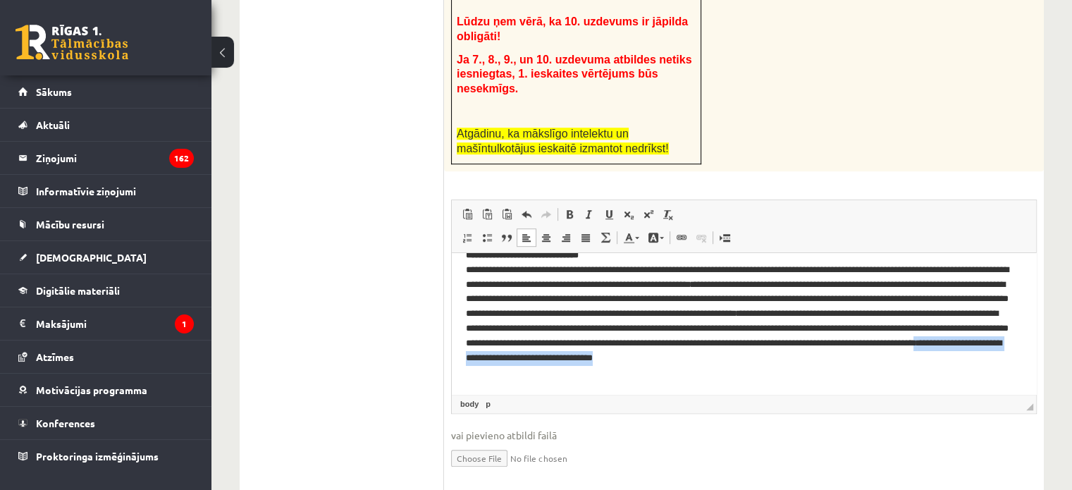
drag, startPoint x: 495, startPoint y: 372, endPoint x: 778, endPoint y: 372, distance: 283.2
click at [778, 372] on p "**********" at bounding box center [738, 314] width 545 height 132
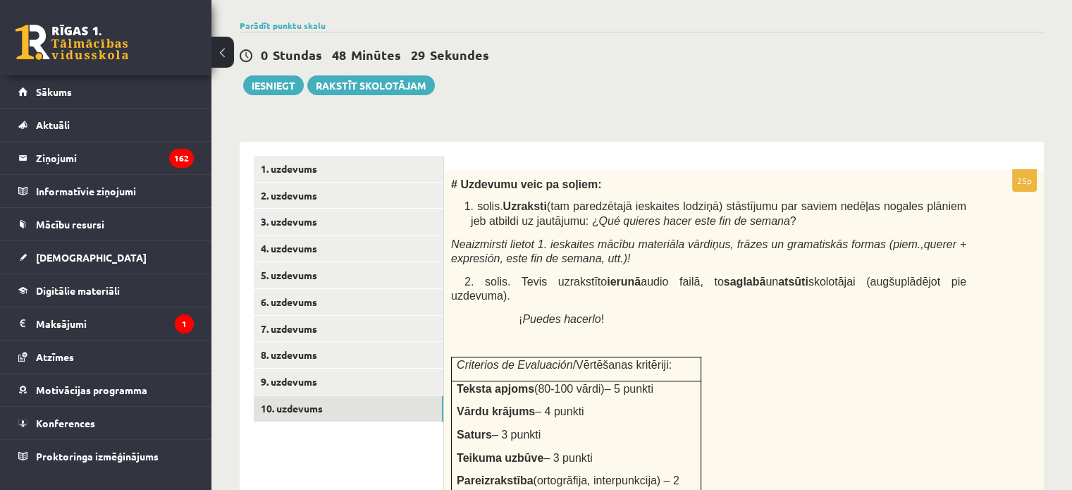
scroll to position [316, 0]
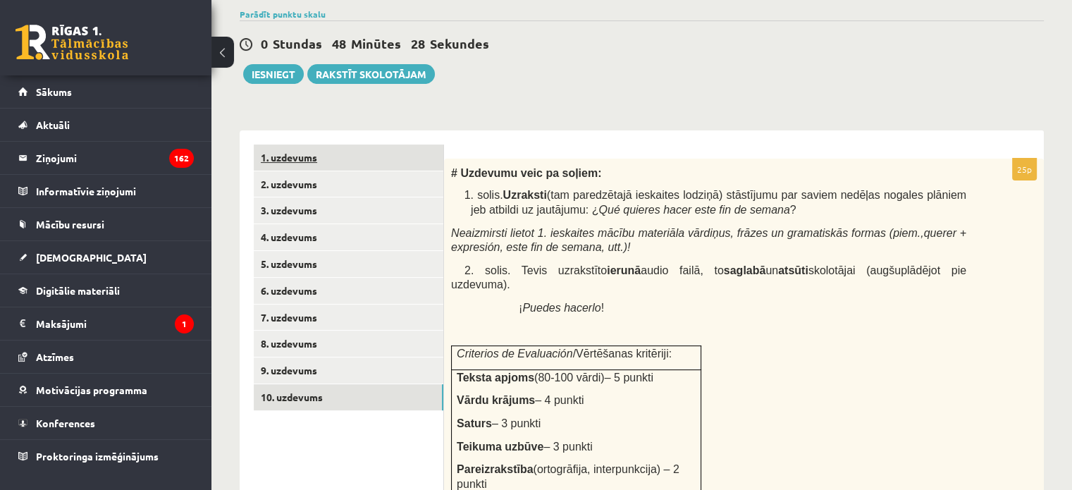
click at [338, 161] on link "1. uzdevums" at bounding box center [349, 157] width 190 height 26
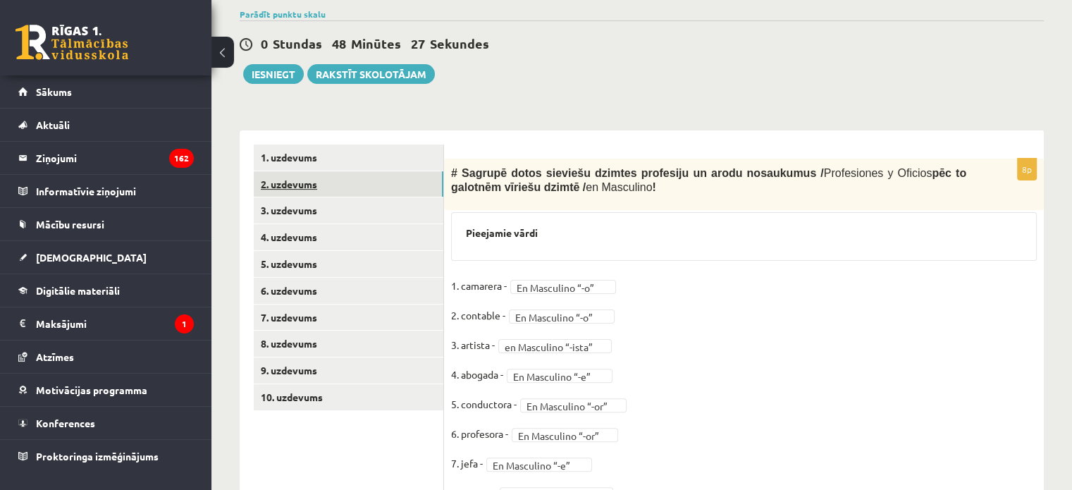
click at [338, 181] on link "2. uzdevums" at bounding box center [349, 184] width 190 height 26
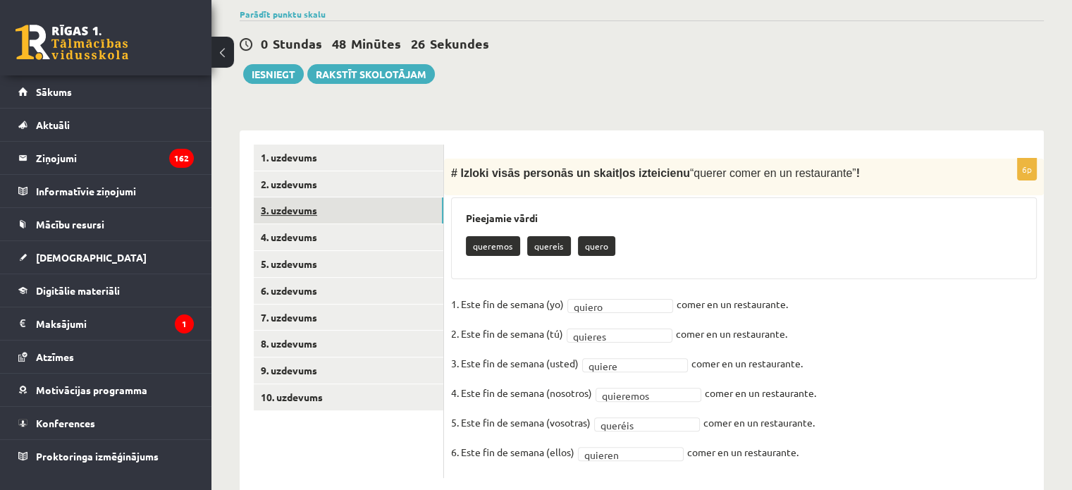
click at [337, 203] on link "3. uzdevums" at bounding box center [349, 210] width 190 height 26
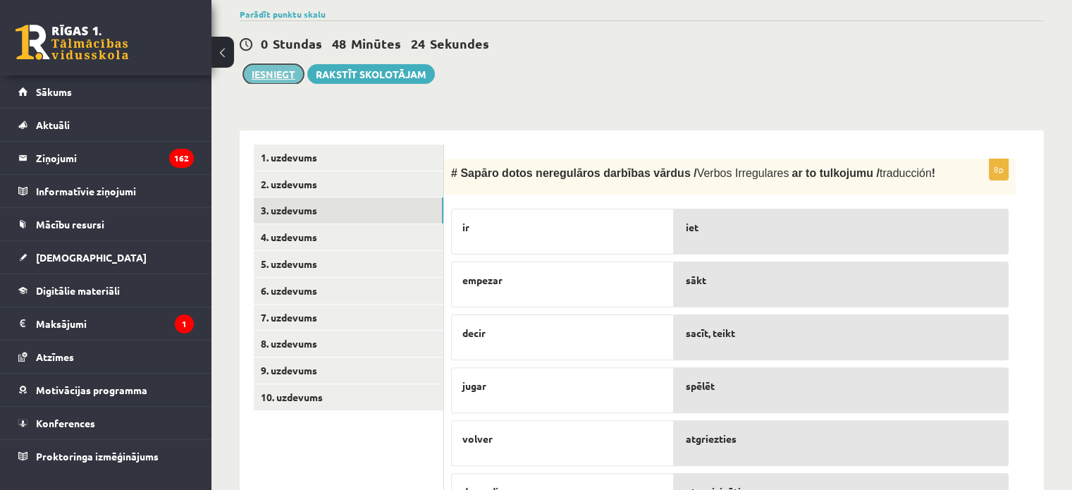
click at [258, 72] on button "Iesniegt" at bounding box center [273, 74] width 61 height 20
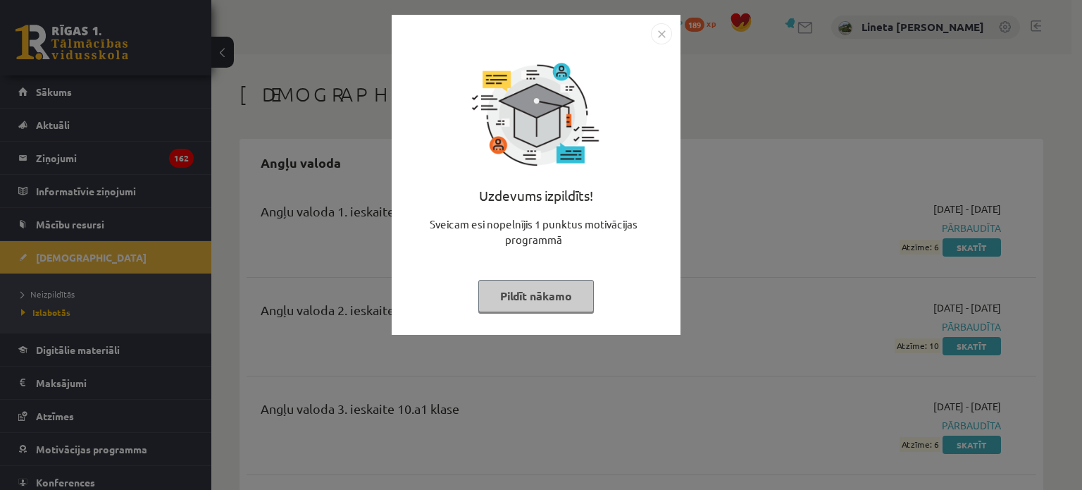
click at [526, 287] on button "Pildīt nākamo" at bounding box center [536, 296] width 116 height 32
